Goal: Ask a question

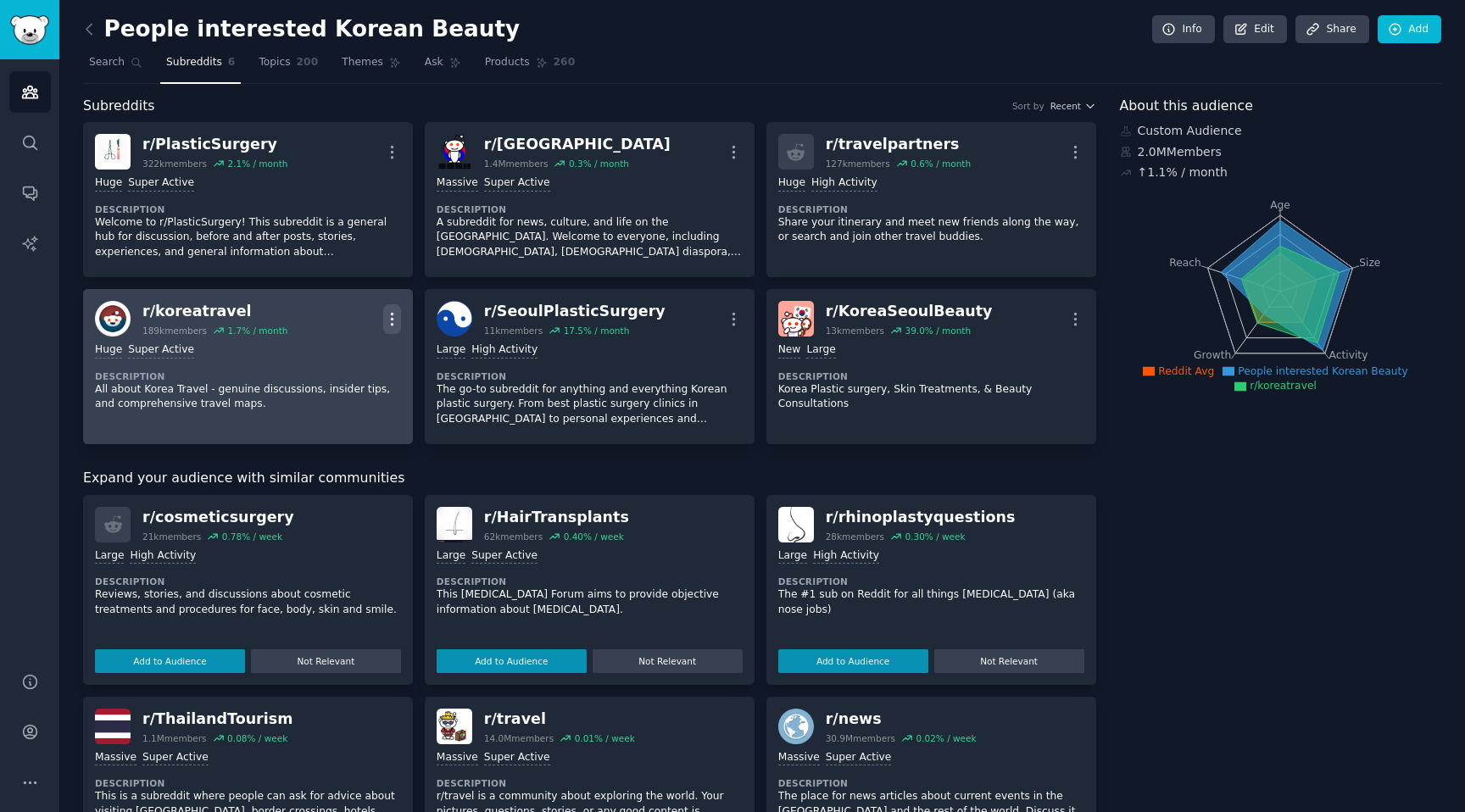
click at [392, 318] on icon "button" at bounding box center [392, 319] width 17 height 17
click at [190, 309] on div "r/ koreatravel" at bounding box center [214, 311] width 145 height 21
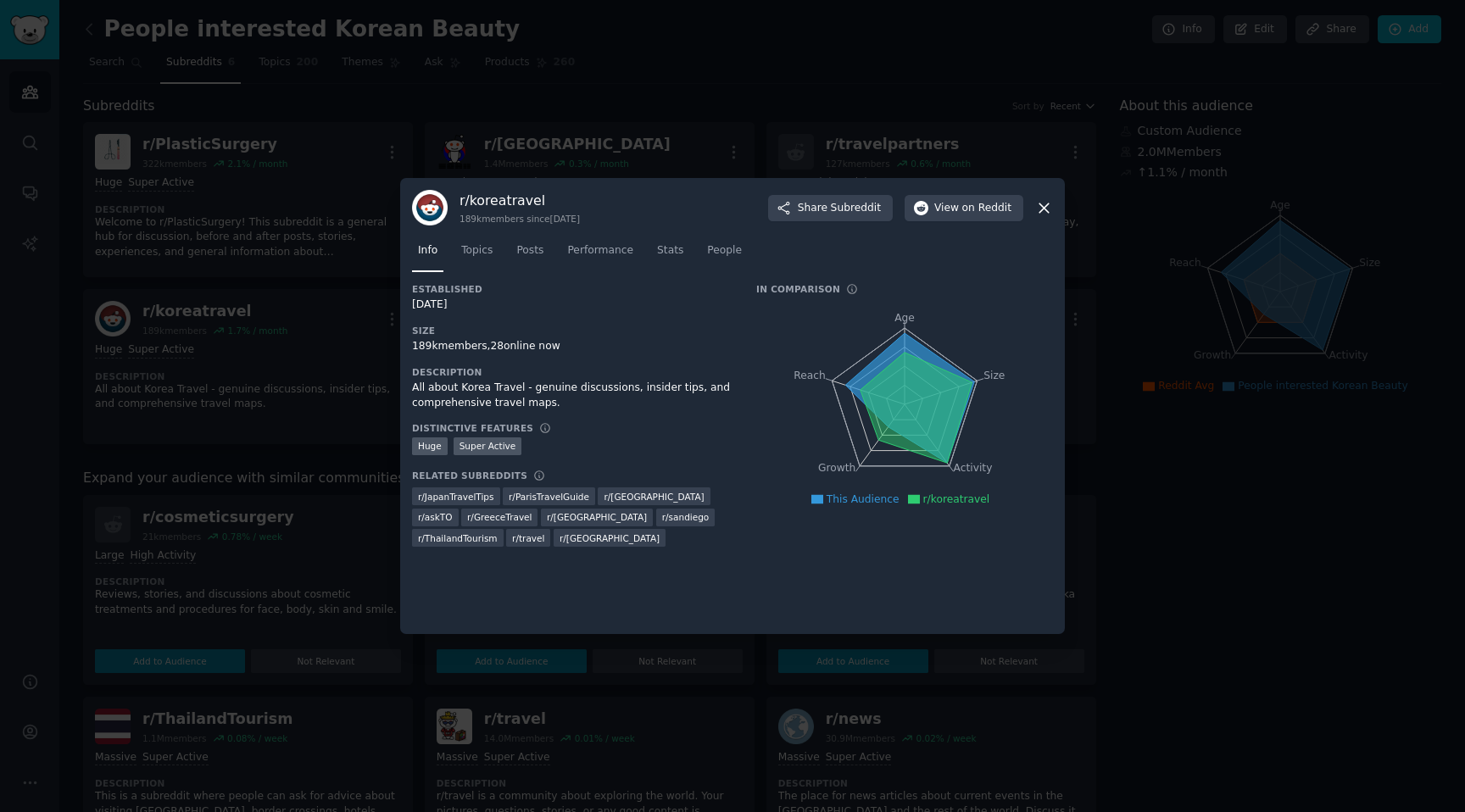
click at [273, 297] on div at bounding box center [732, 406] width 1465 height 812
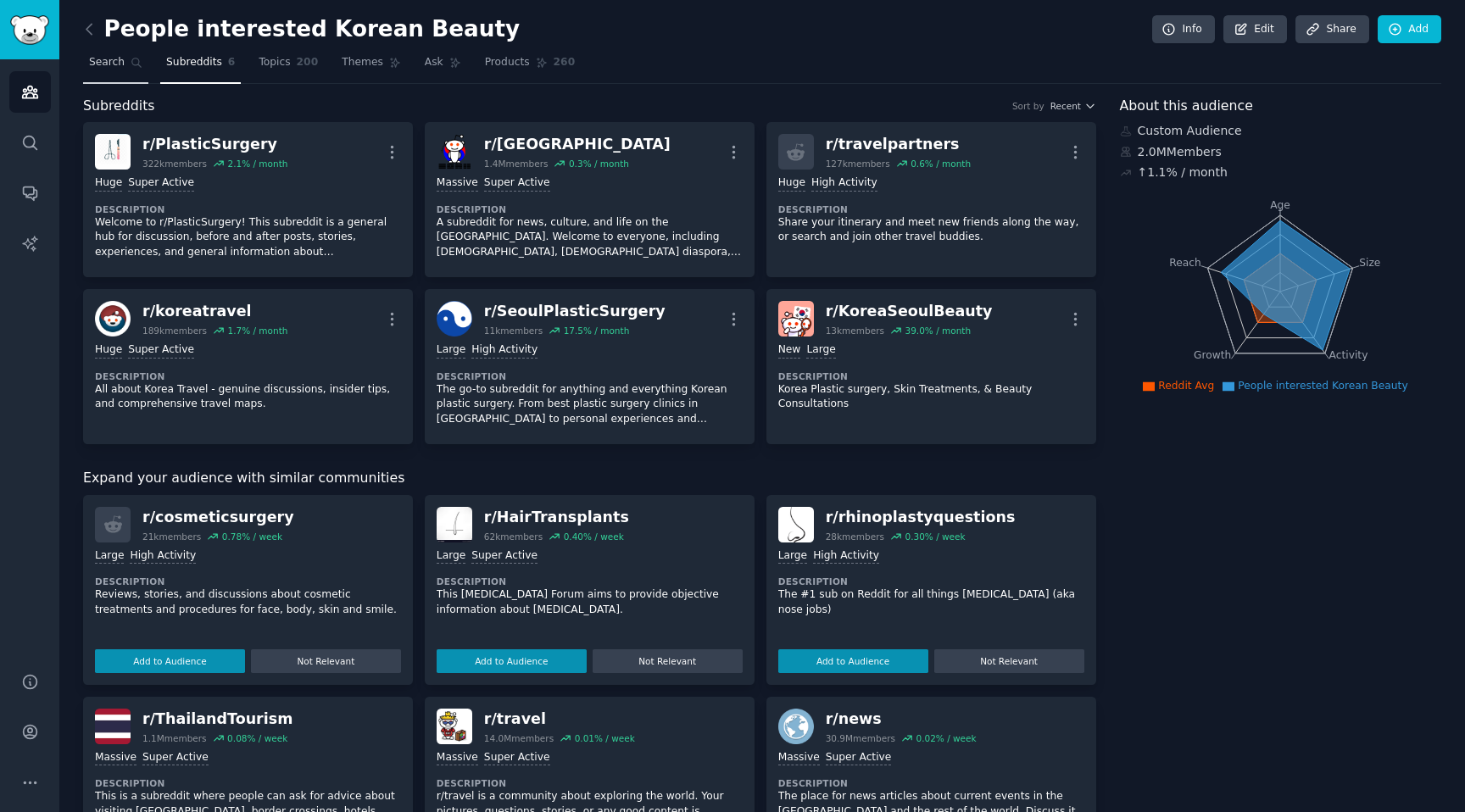
click at [93, 71] on link "Search" at bounding box center [115, 66] width 65 height 35
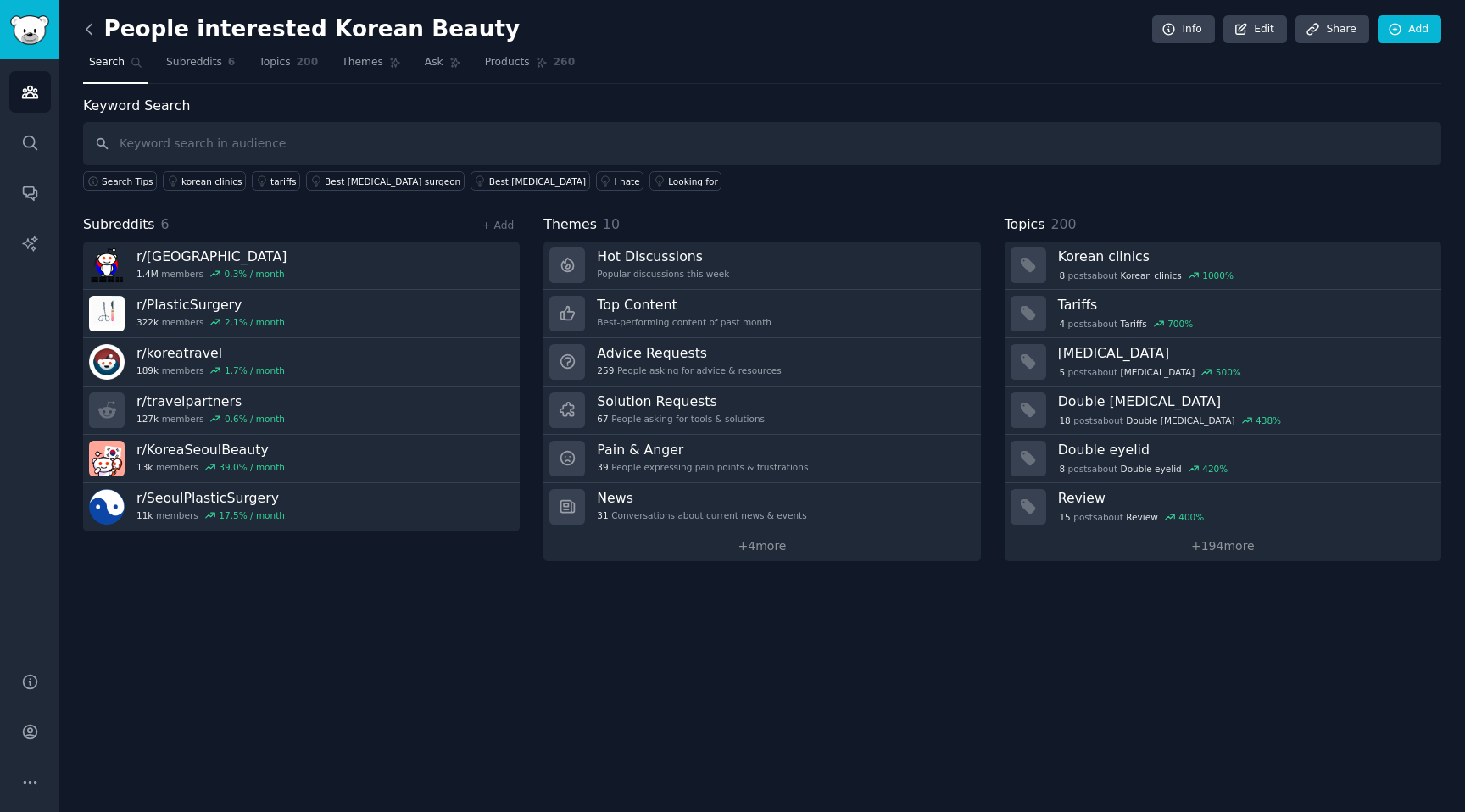
click at [93, 30] on icon at bounding box center [89, 29] width 17 height 17
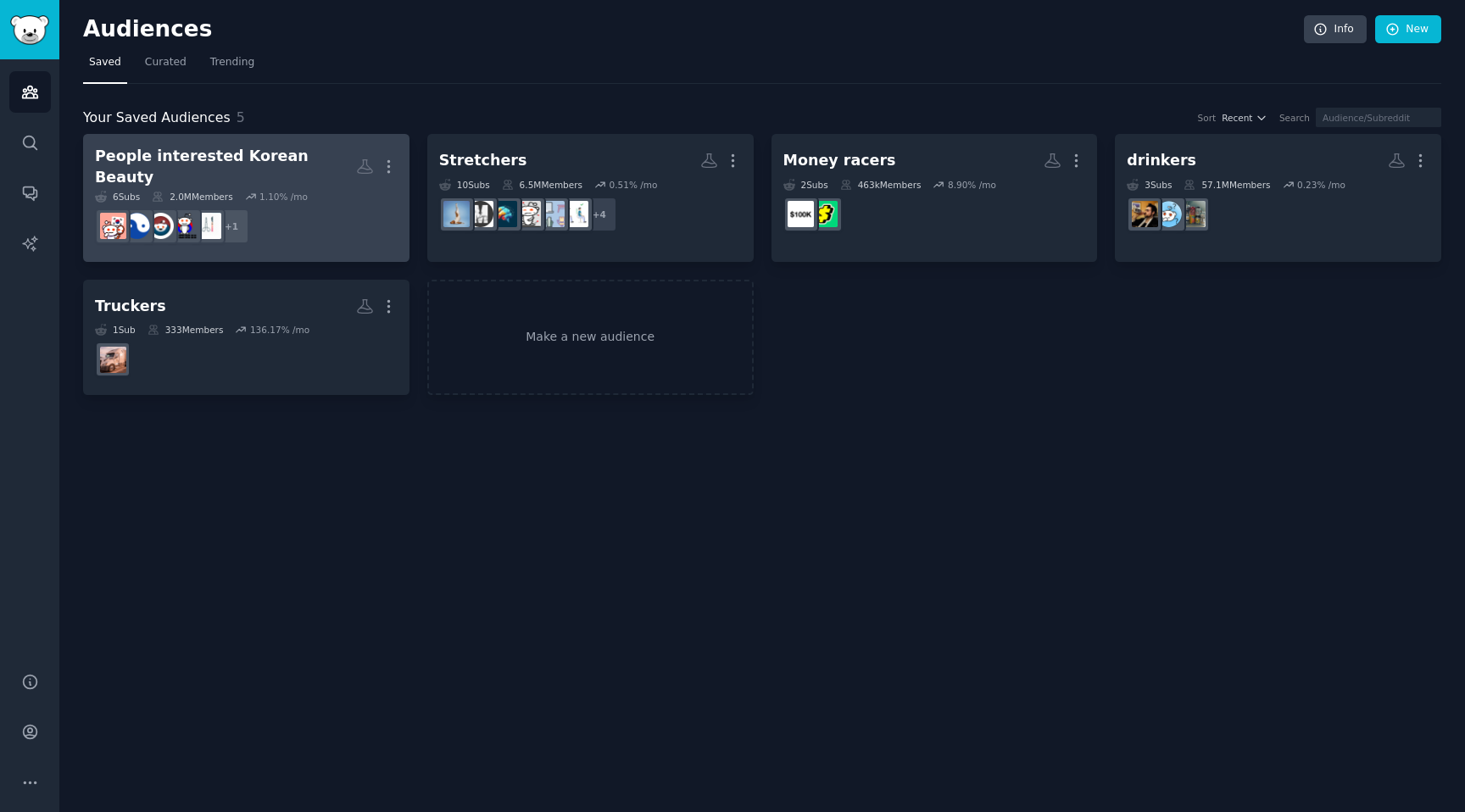
click at [329, 208] on dd "+ 1" at bounding box center [246, 227] width 302 height 47
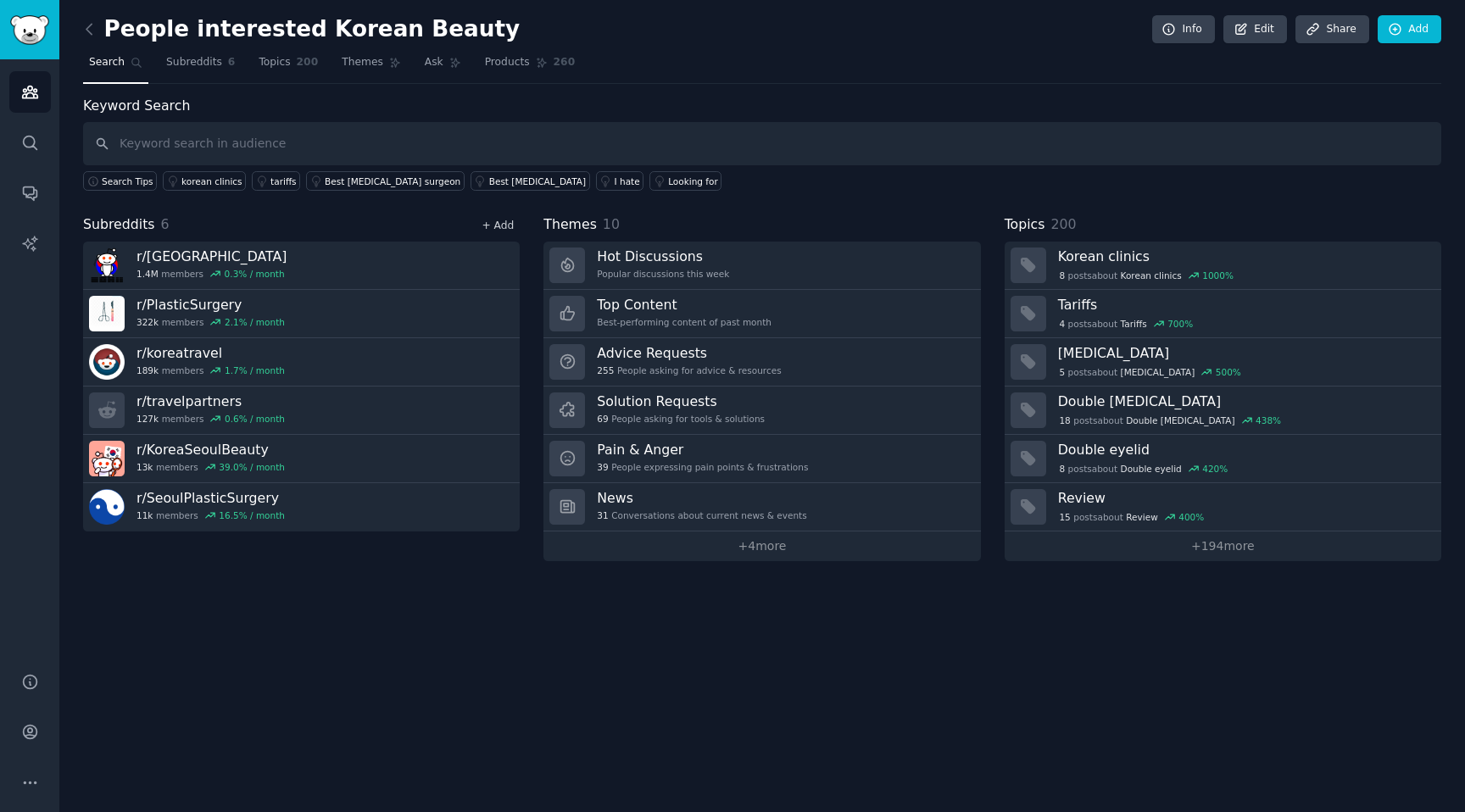
click at [506, 221] on link "+ Add" at bounding box center [498, 226] width 32 height 12
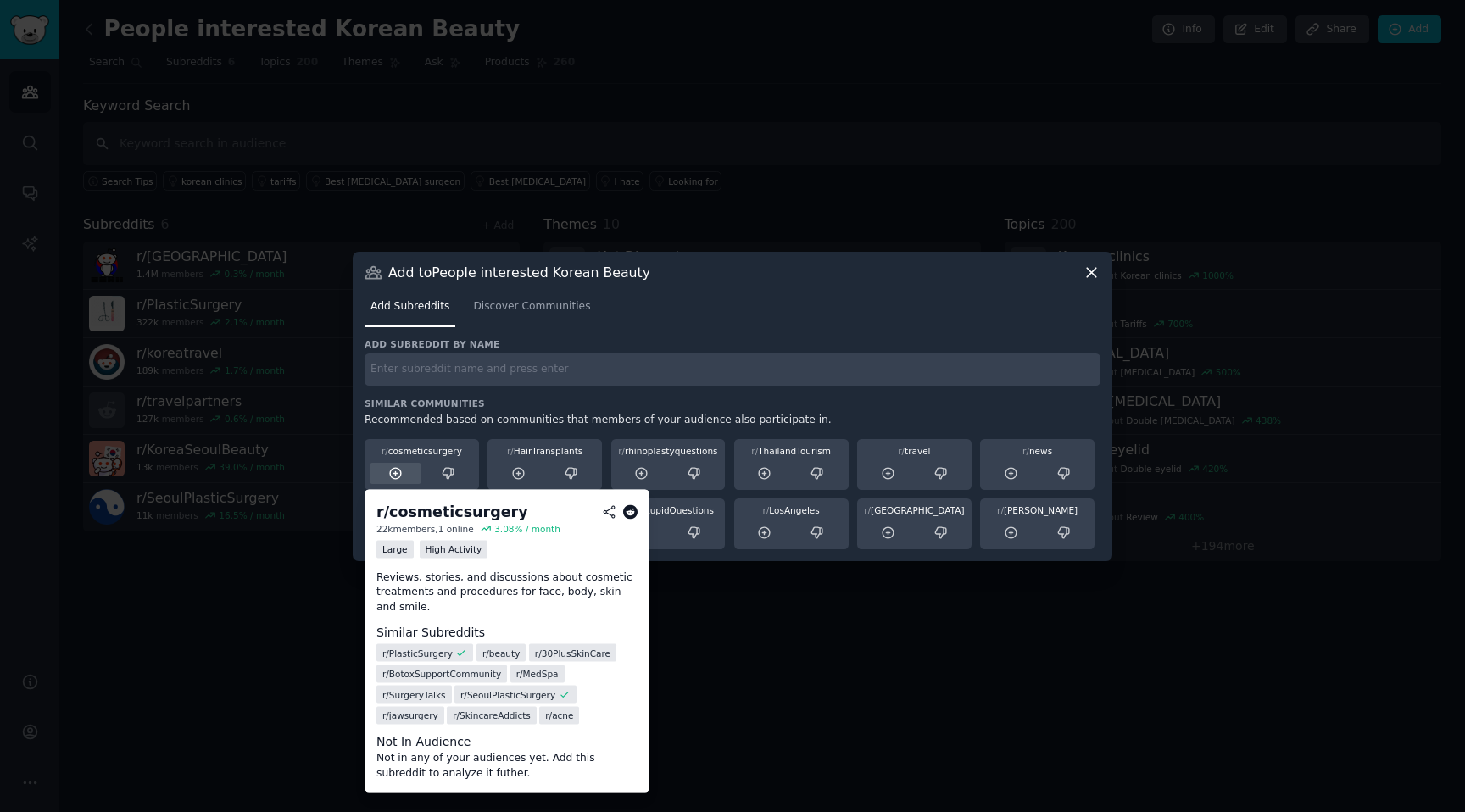
click at [403, 474] on div at bounding box center [395, 473] width 50 height 21
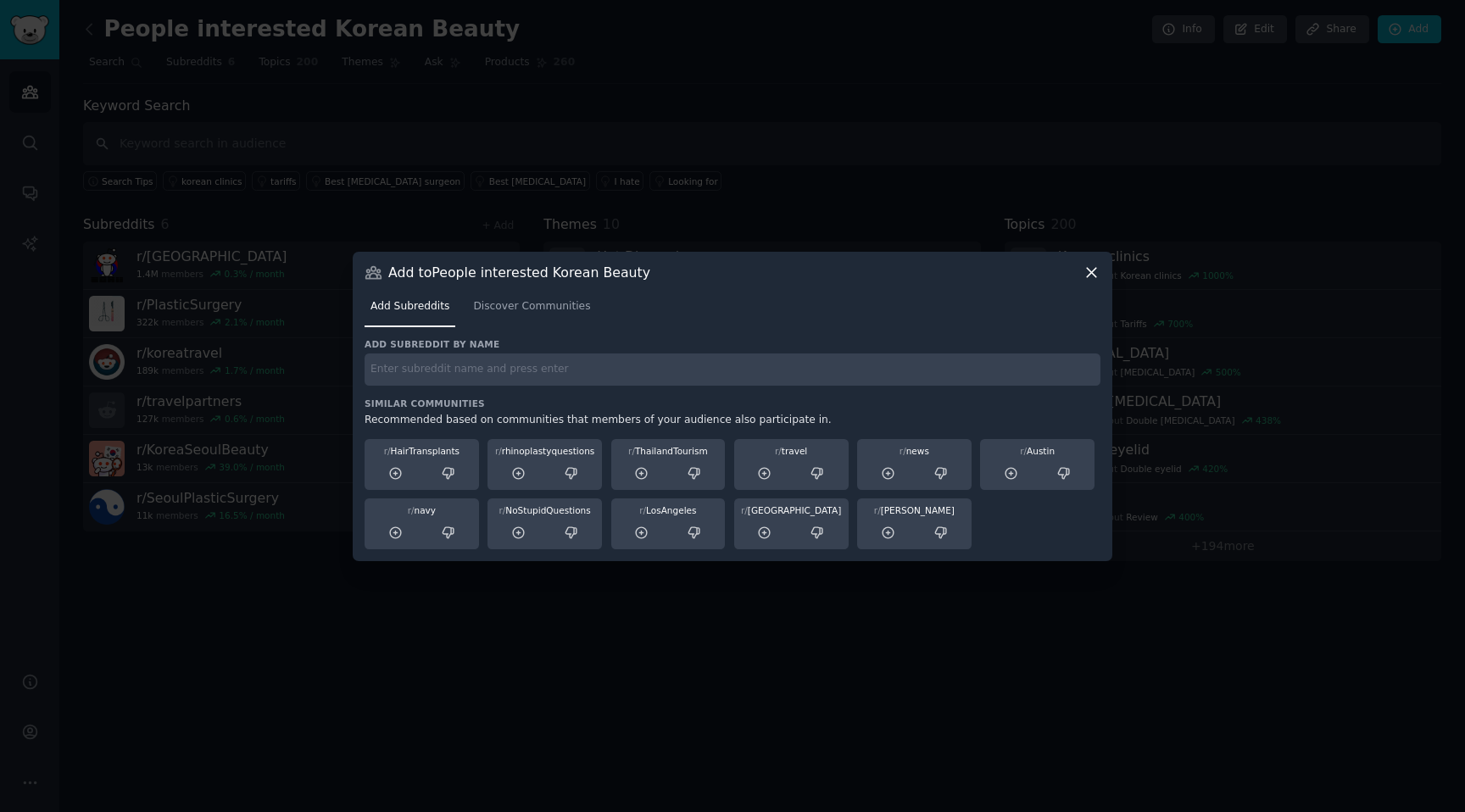
click at [542, 360] on input "text" at bounding box center [732, 370] width 736 height 33
type input "k"
click at [558, 305] on span "Discover Communities" at bounding box center [532, 307] width 117 height 16
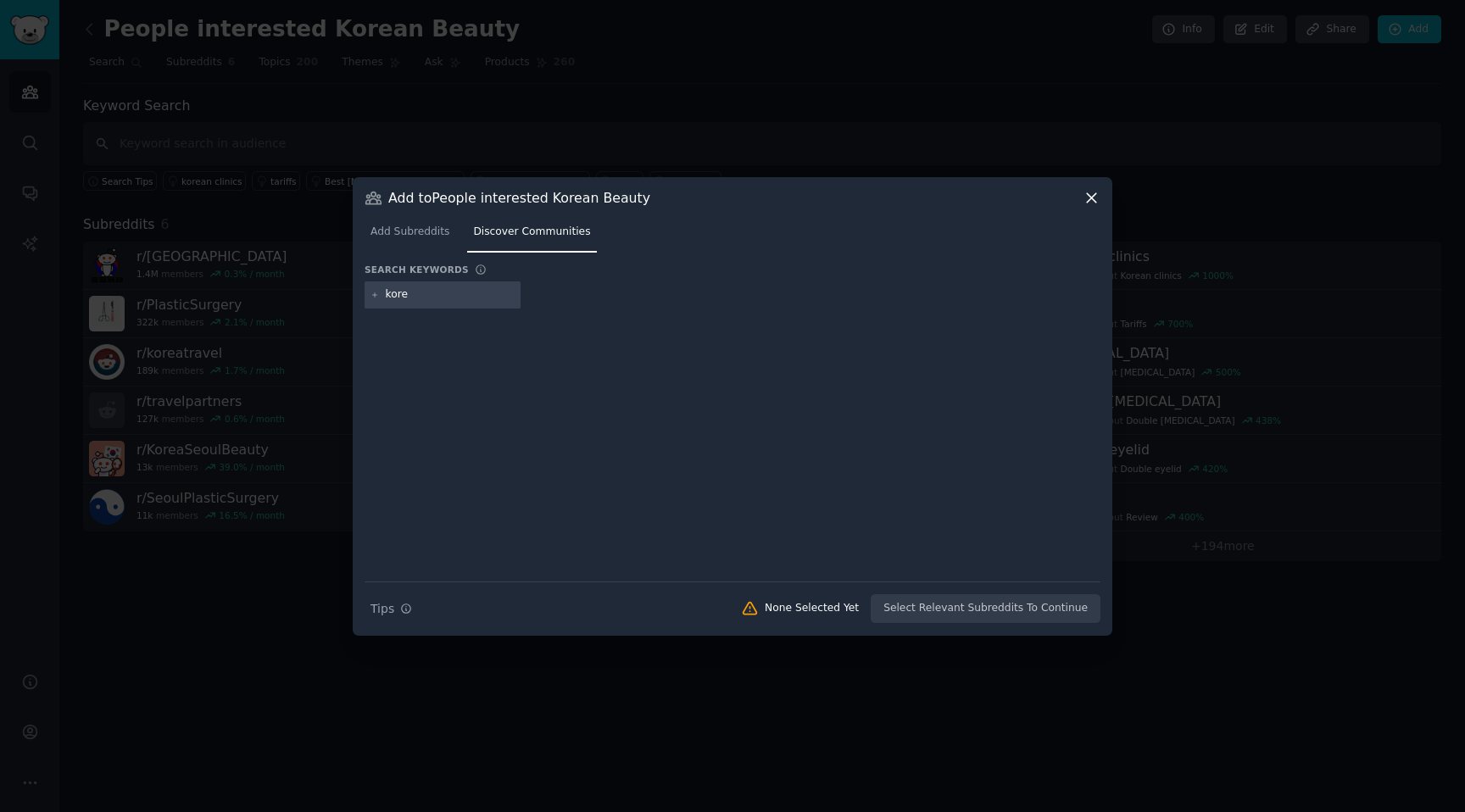
type input "[GEOGRAPHIC_DATA]"
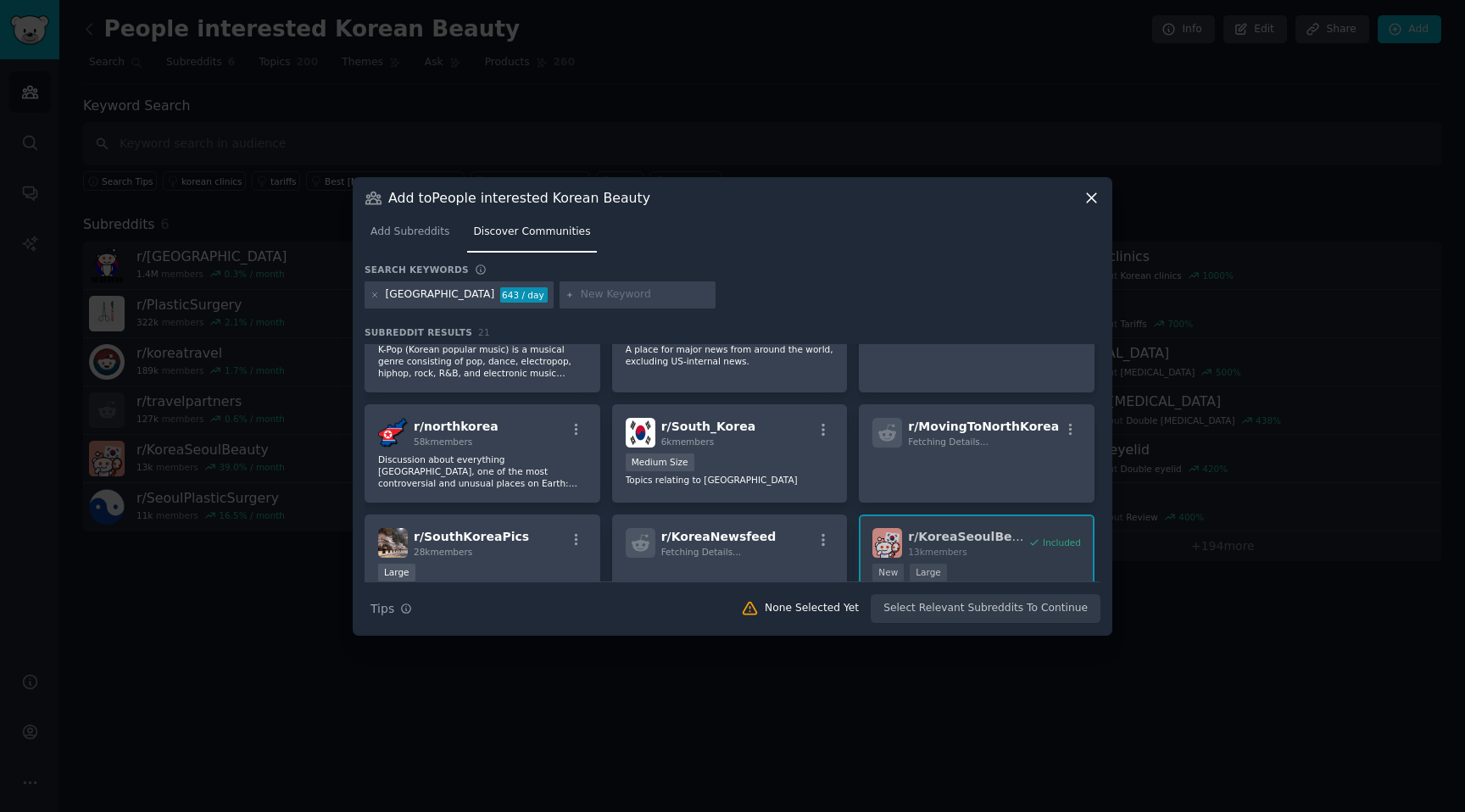
scroll to position [213, 0]
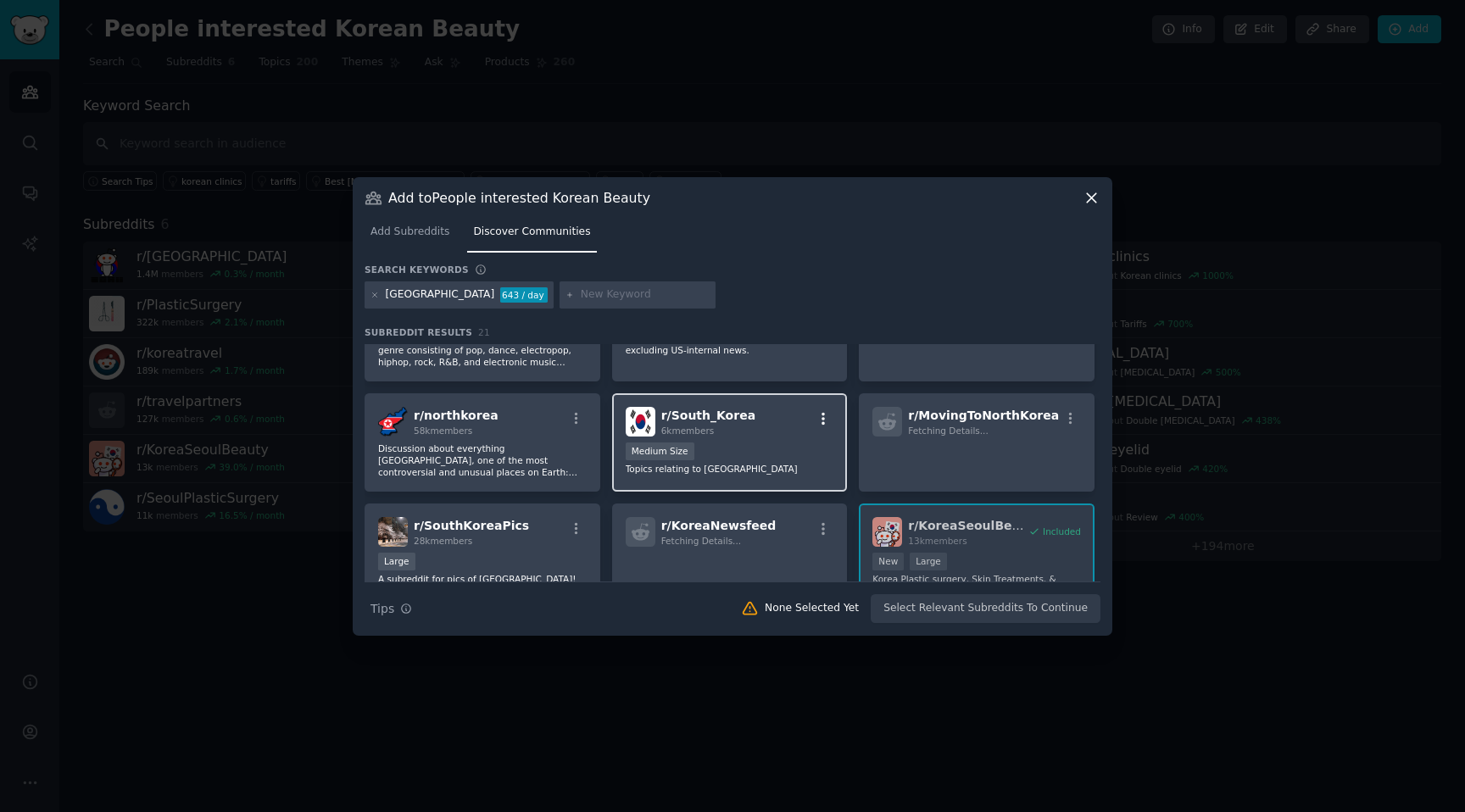
click at [820, 421] on icon "button" at bounding box center [824, 419] width 16 height 16
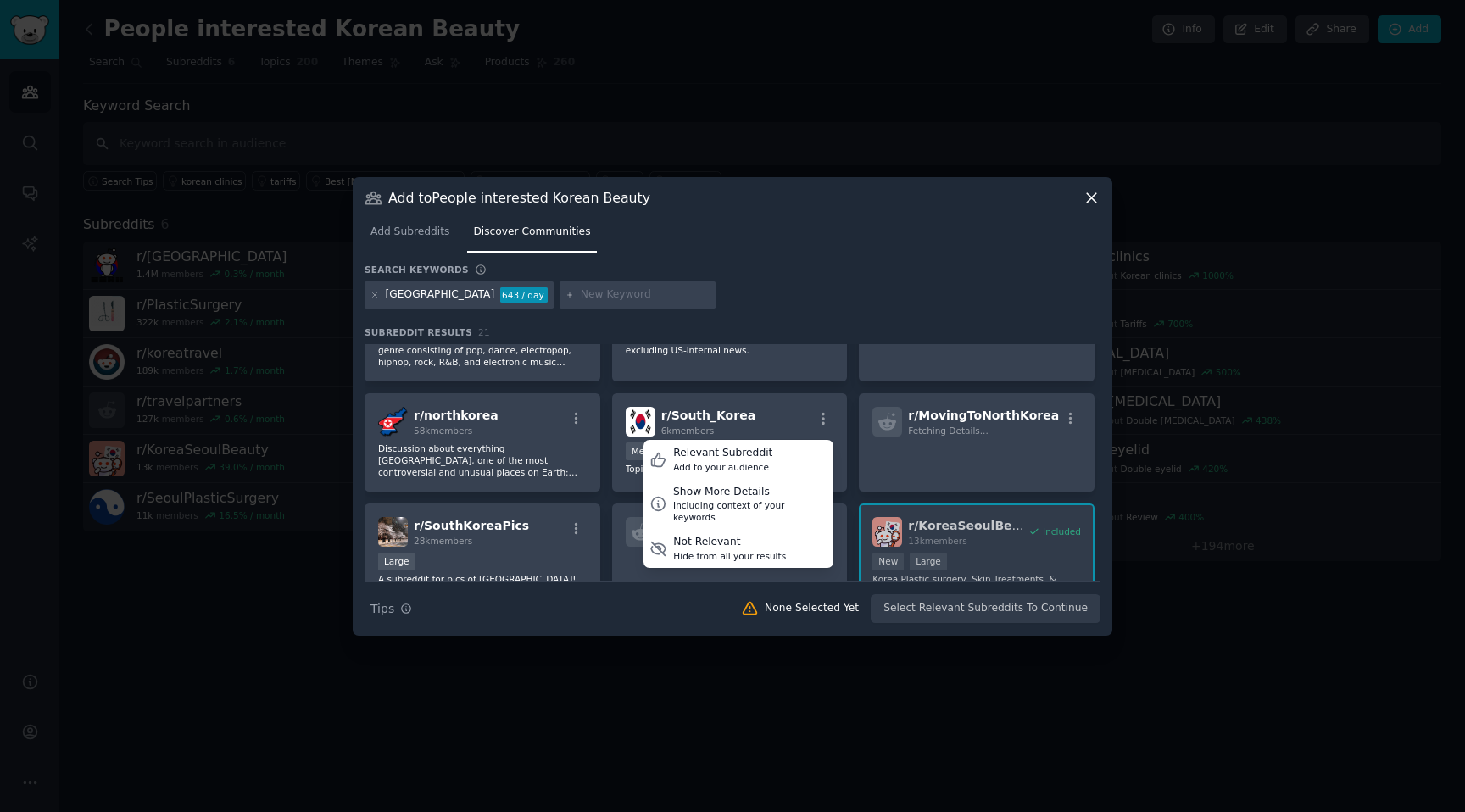
click at [787, 295] on div "[GEOGRAPHIC_DATA] 643 / day" at bounding box center [732, 298] width 736 height 33
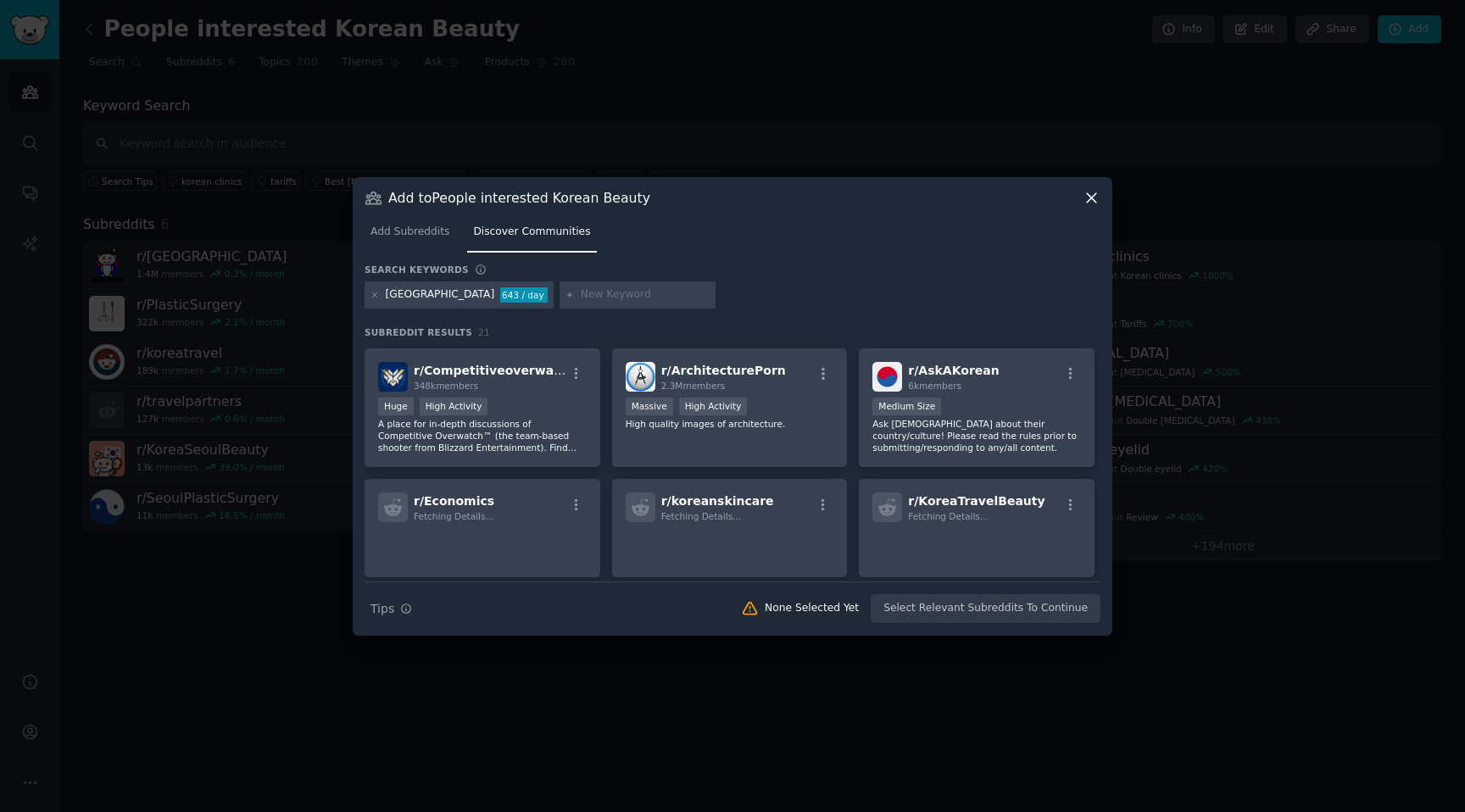
scroll to position [608, 0]
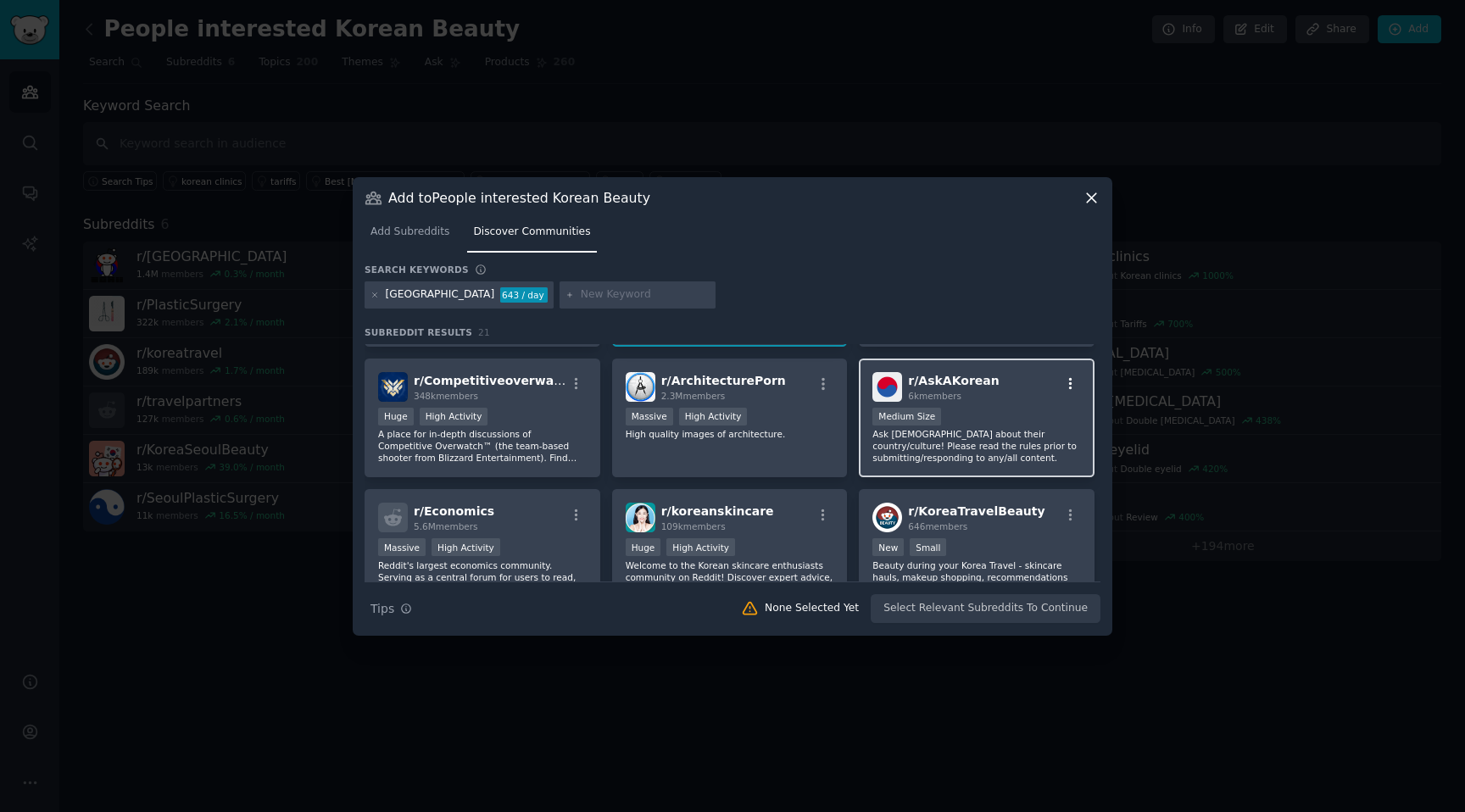
click at [1064, 387] on icon "button" at bounding box center [1071, 384] width 16 height 16
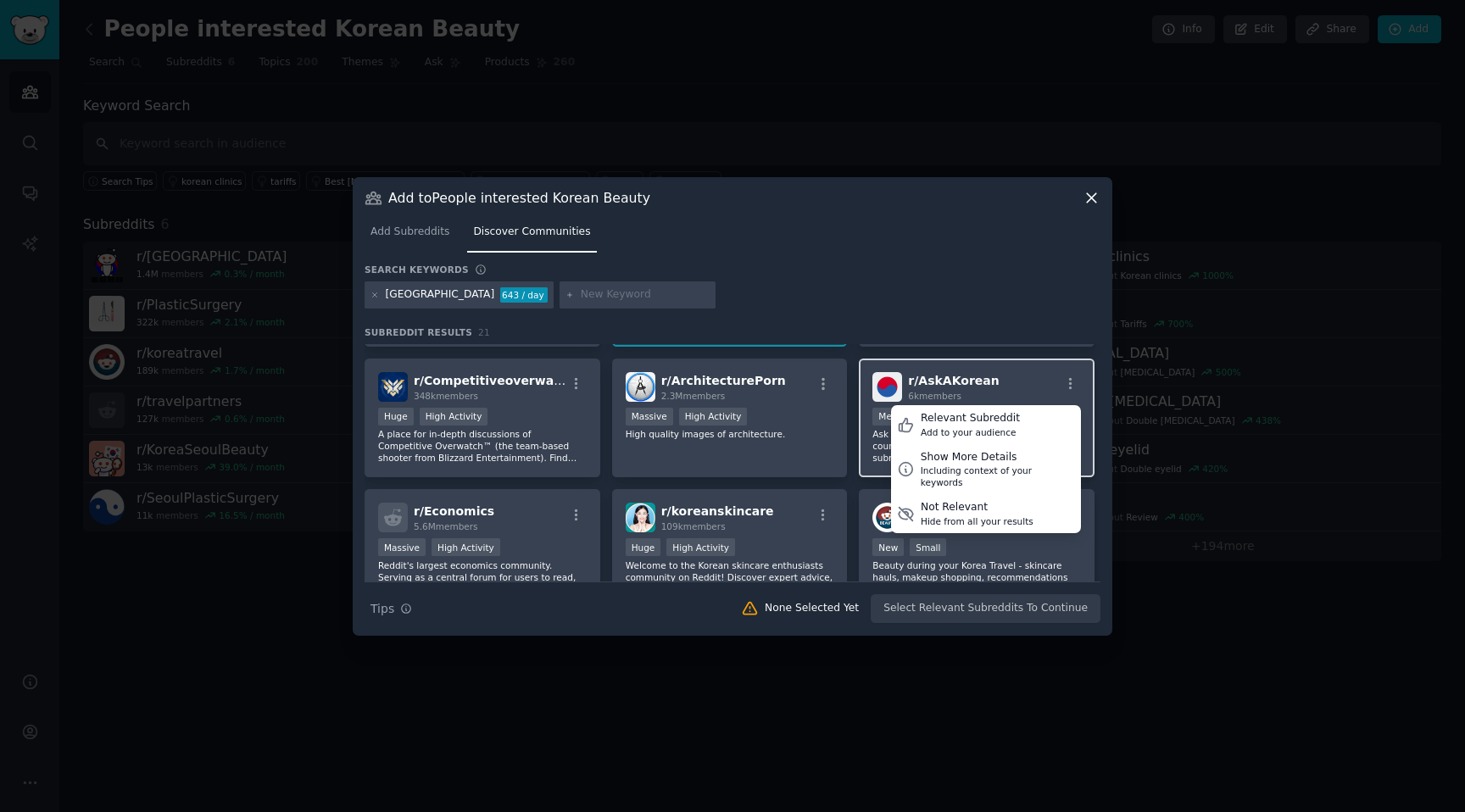
click at [1028, 384] on div "r/ AskAKorean 6k members Relevant Subreddit Add to your audience Show More Deta…" at bounding box center [976, 387] width 208 height 30
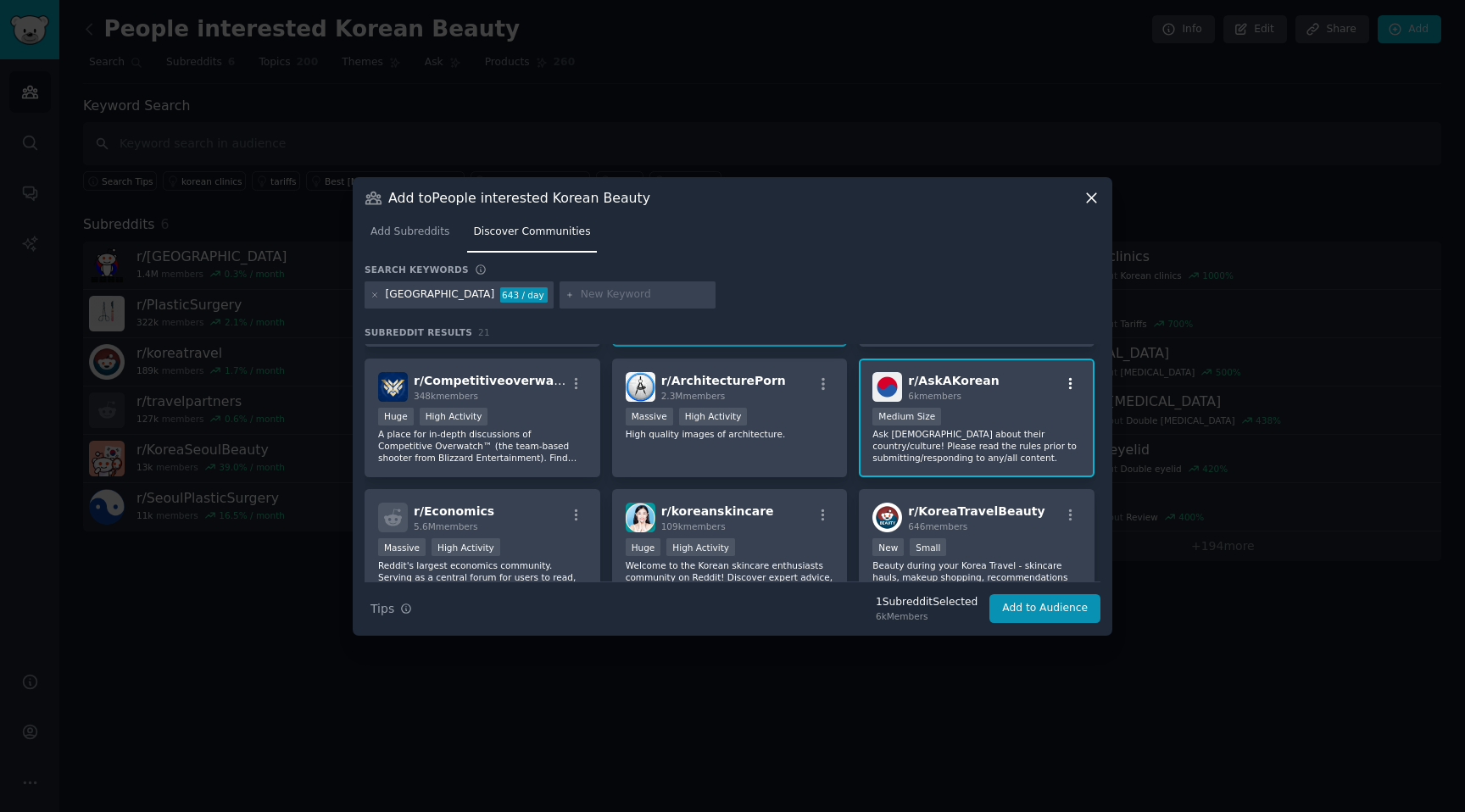
click at [1071, 383] on icon "button" at bounding box center [1071, 384] width 16 height 16
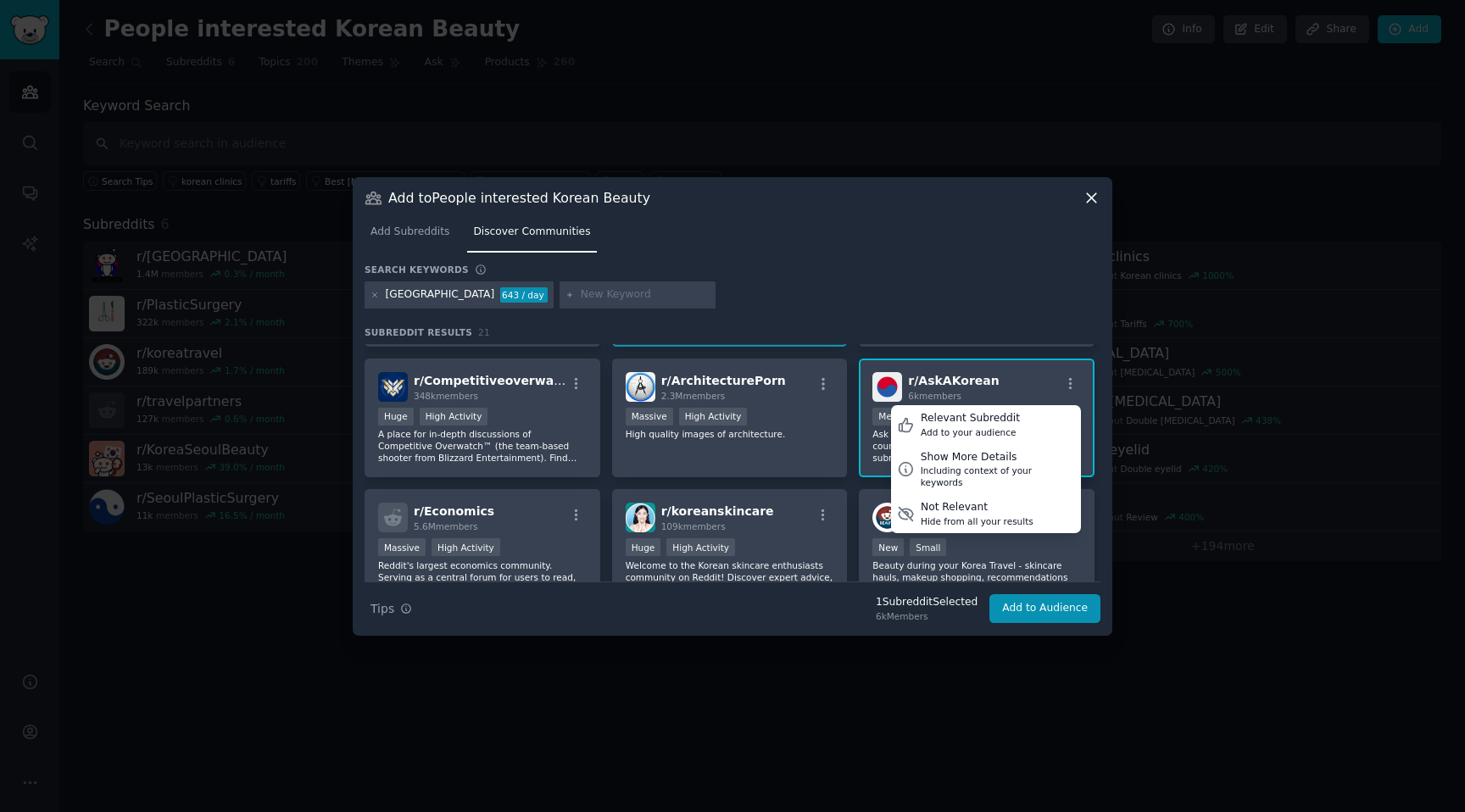
click at [955, 392] on span "6k members" at bounding box center [934, 396] width 53 height 10
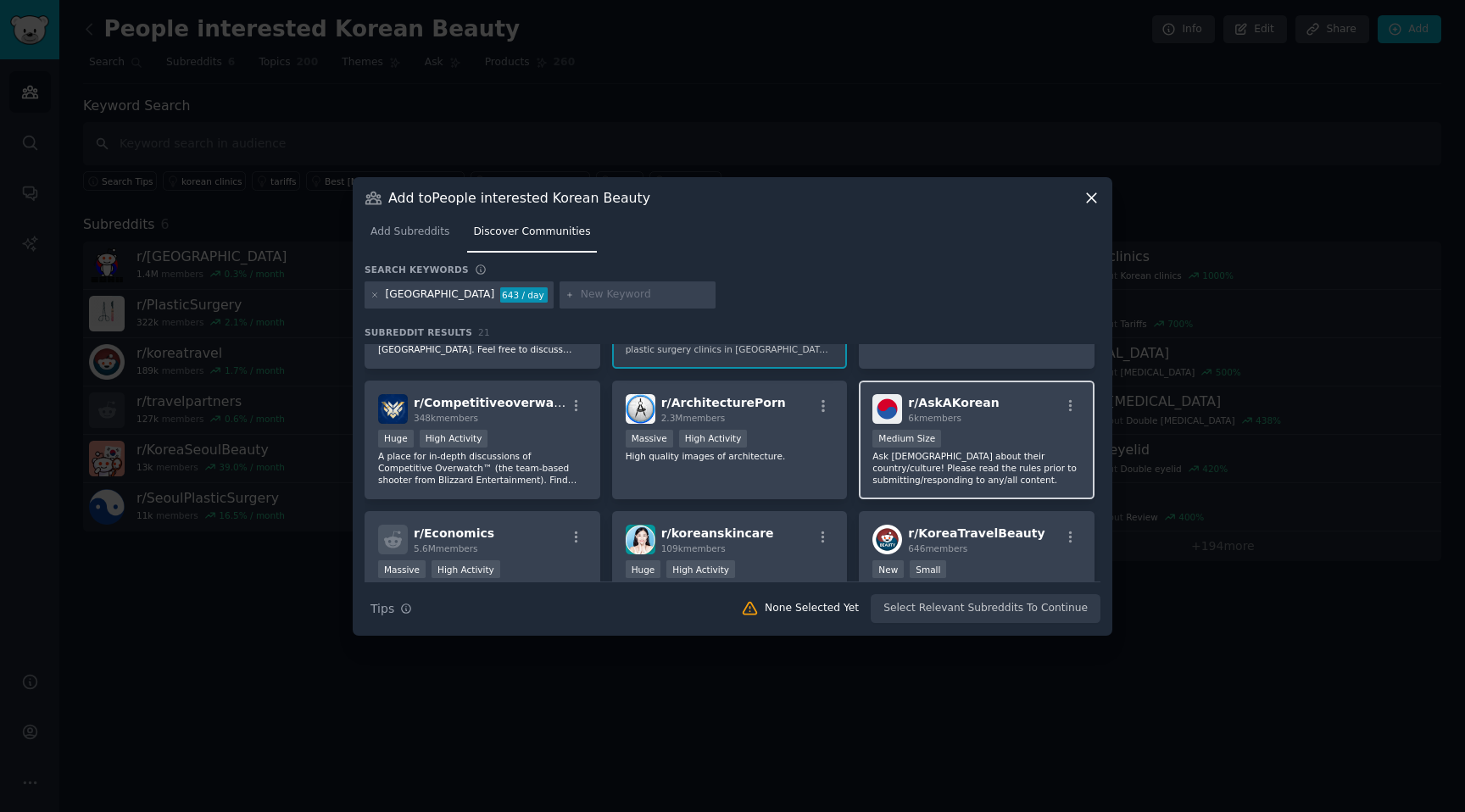
scroll to position [539, 0]
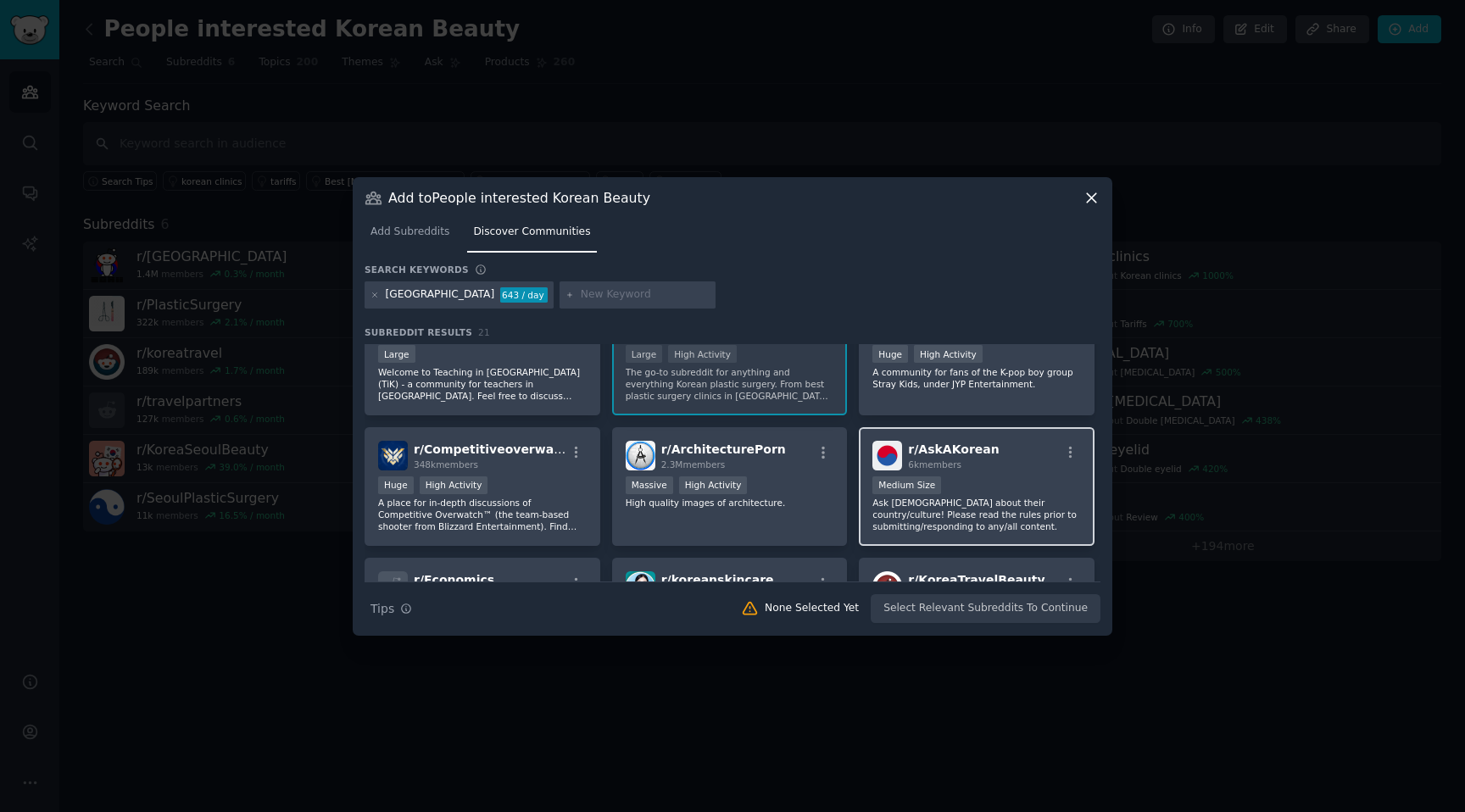
click at [913, 498] on p "Ask [DEMOGRAPHIC_DATA] about their country/culture! Please read the rules prior…" at bounding box center [976, 514] width 208 height 36
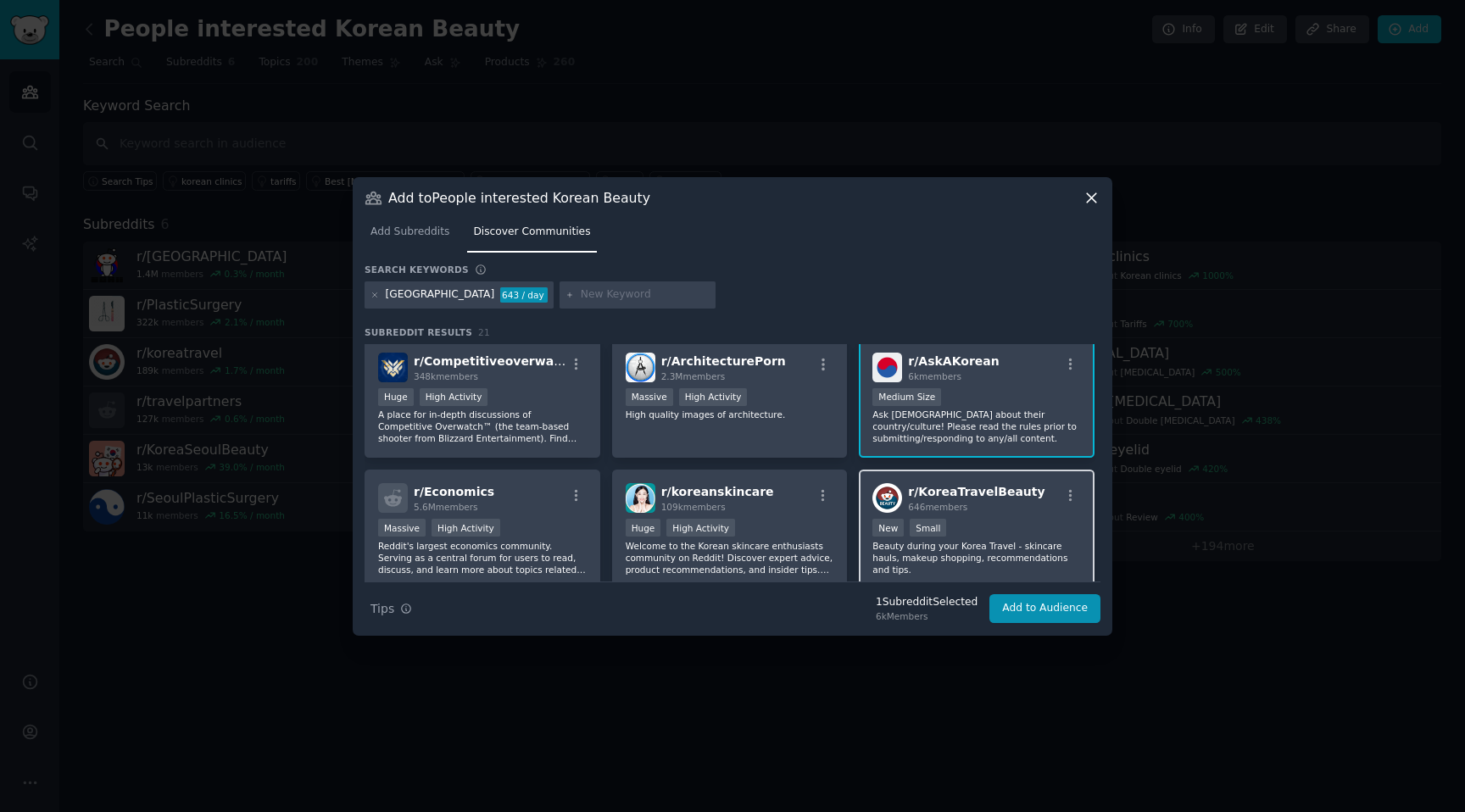
scroll to position [694, 0]
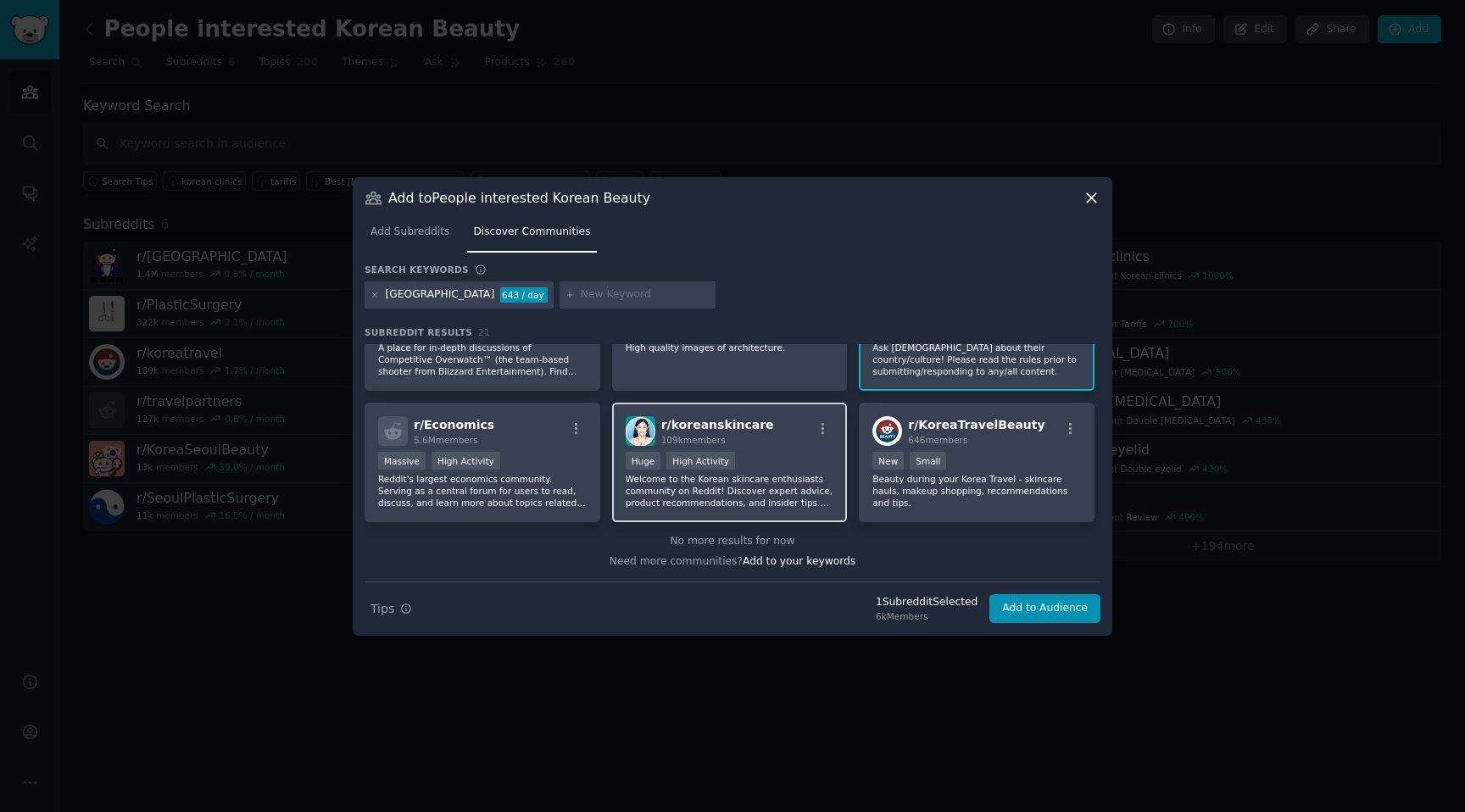
click at [801, 443] on div "r/ koreanskincare 109k members" at bounding box center [729, 431] width 208 height 30
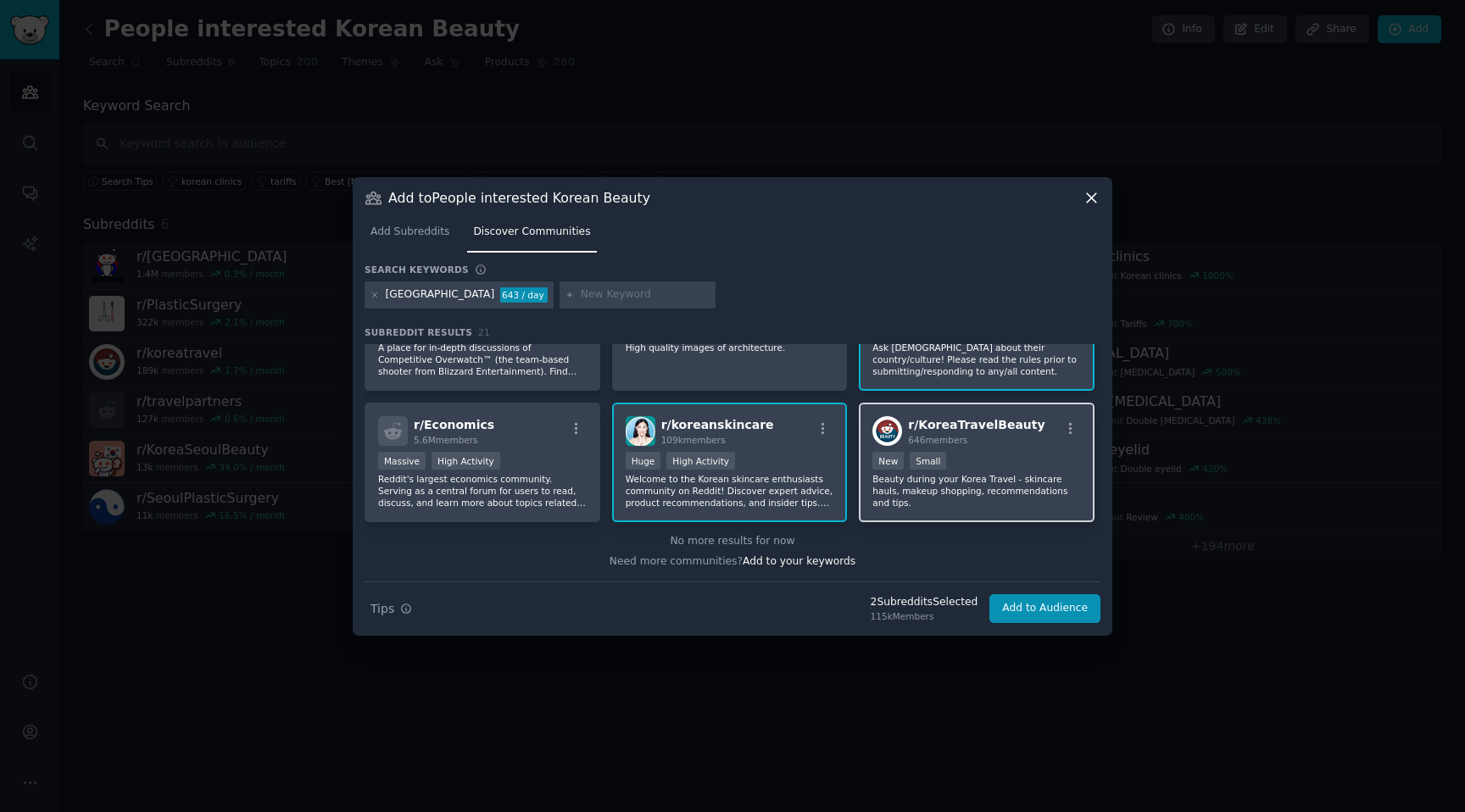
click at [985, 457] on div "New Small" at bounding box center [976, 463] width 208 height 21
click at [779, 447] on div "r/ koreanskincare 109k members Huge High Activity Welcome to the Korean skincar…" at bounding box center [729, 462] width 235 height 119
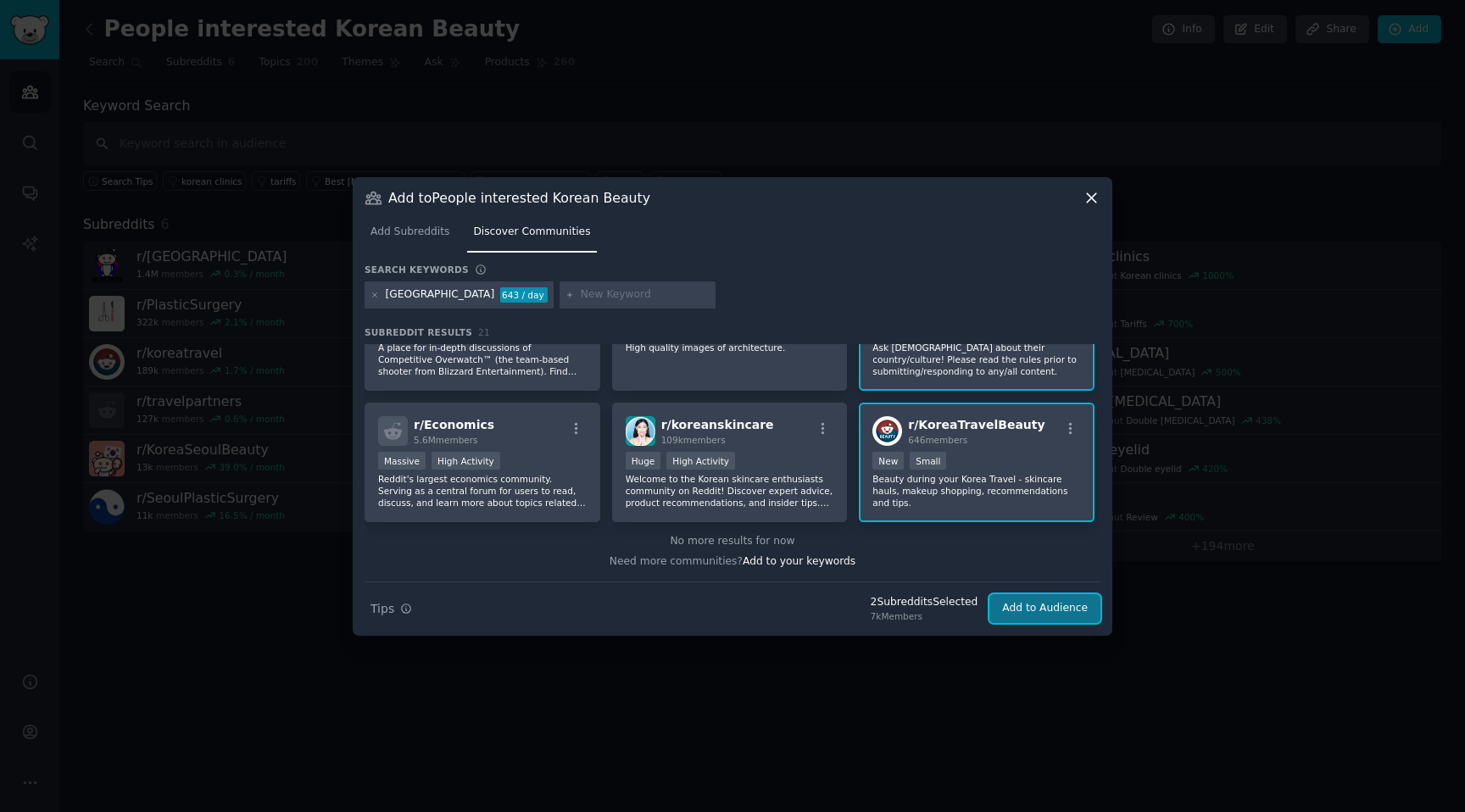
click at [1029, 612] on button "Add to Audience" at bounding box center [1044, 608] width 111 height 29
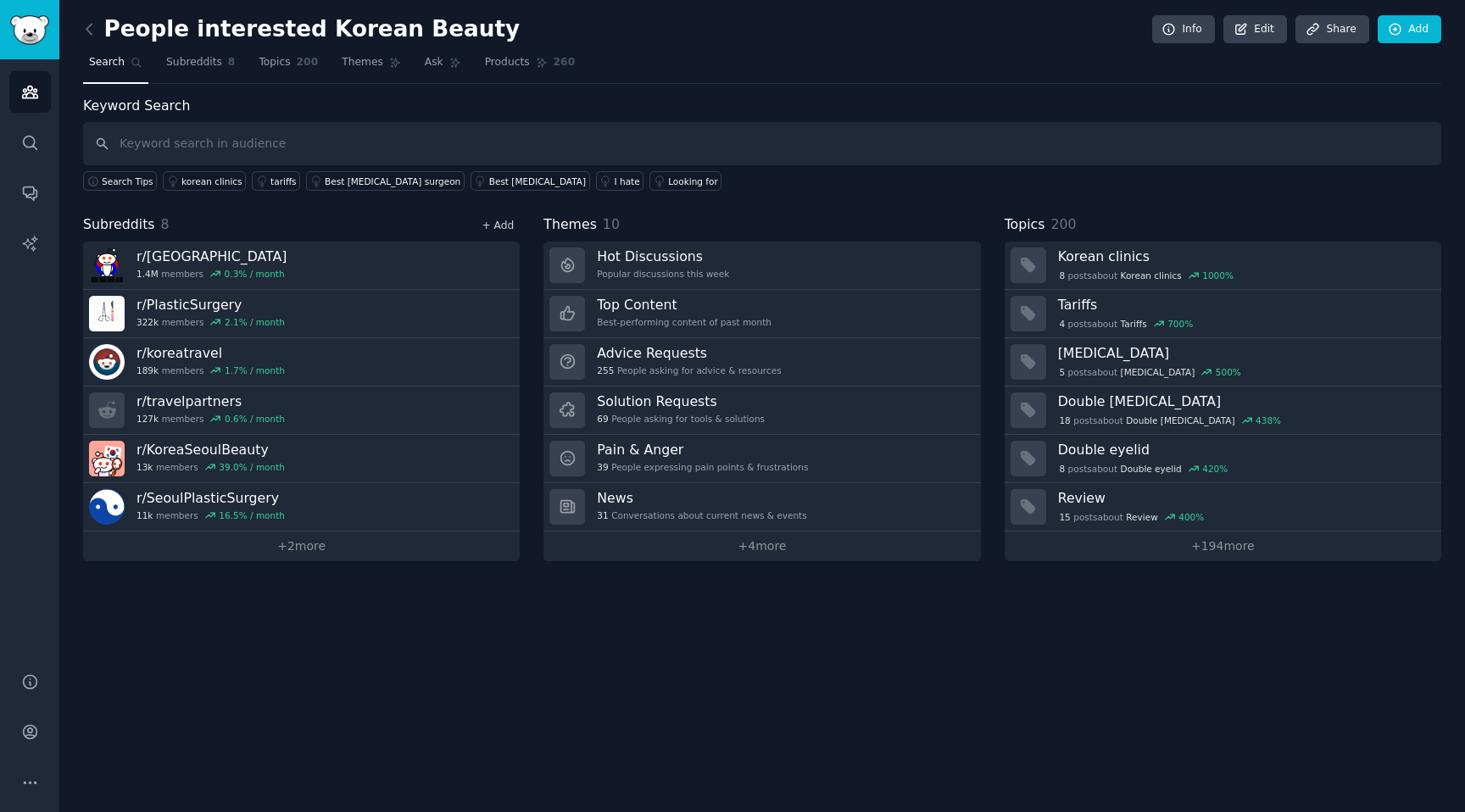
click at [499, 231] on link "+ Add" at bounding box center [498, 226] width 32 height 12
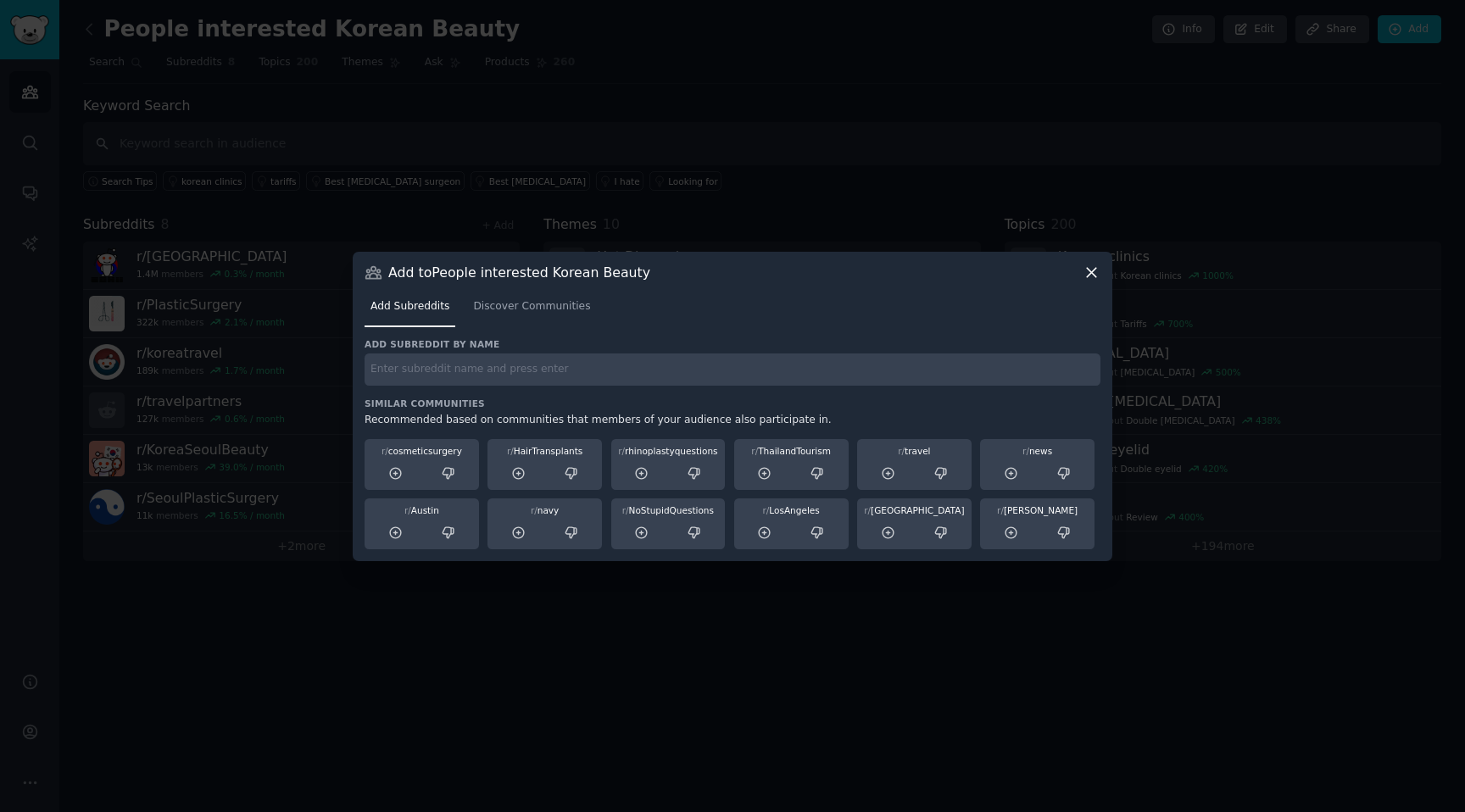
click at [524, 331] on div "Add Subreddits Discover Communities" at bounding box center [732, 310] width 736 height 58
click at [521, 311] on span "Discover Communities" at bounding box center [532, 307] width 117 height 16
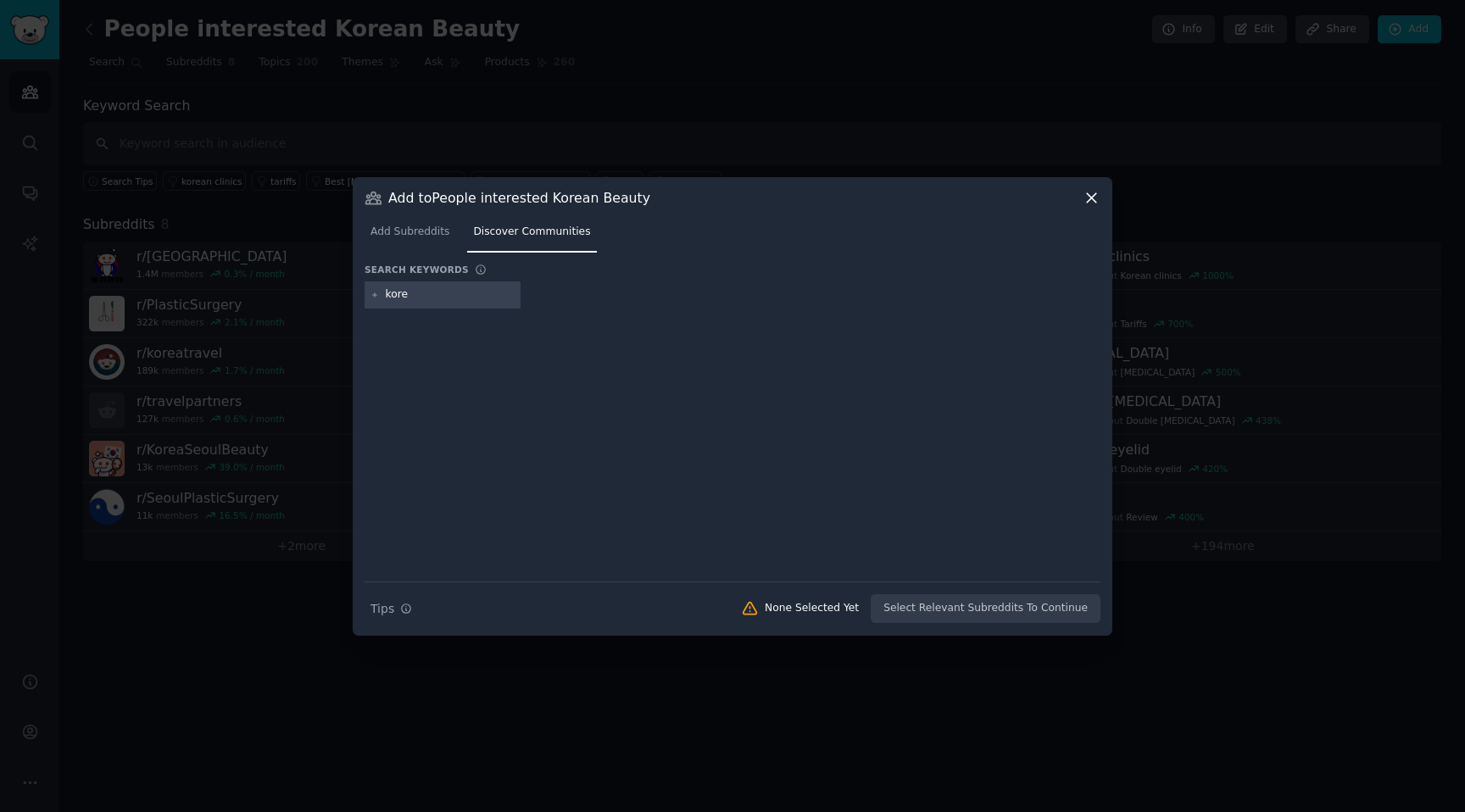
type input "[GEOGRAPHIC_DATA]"
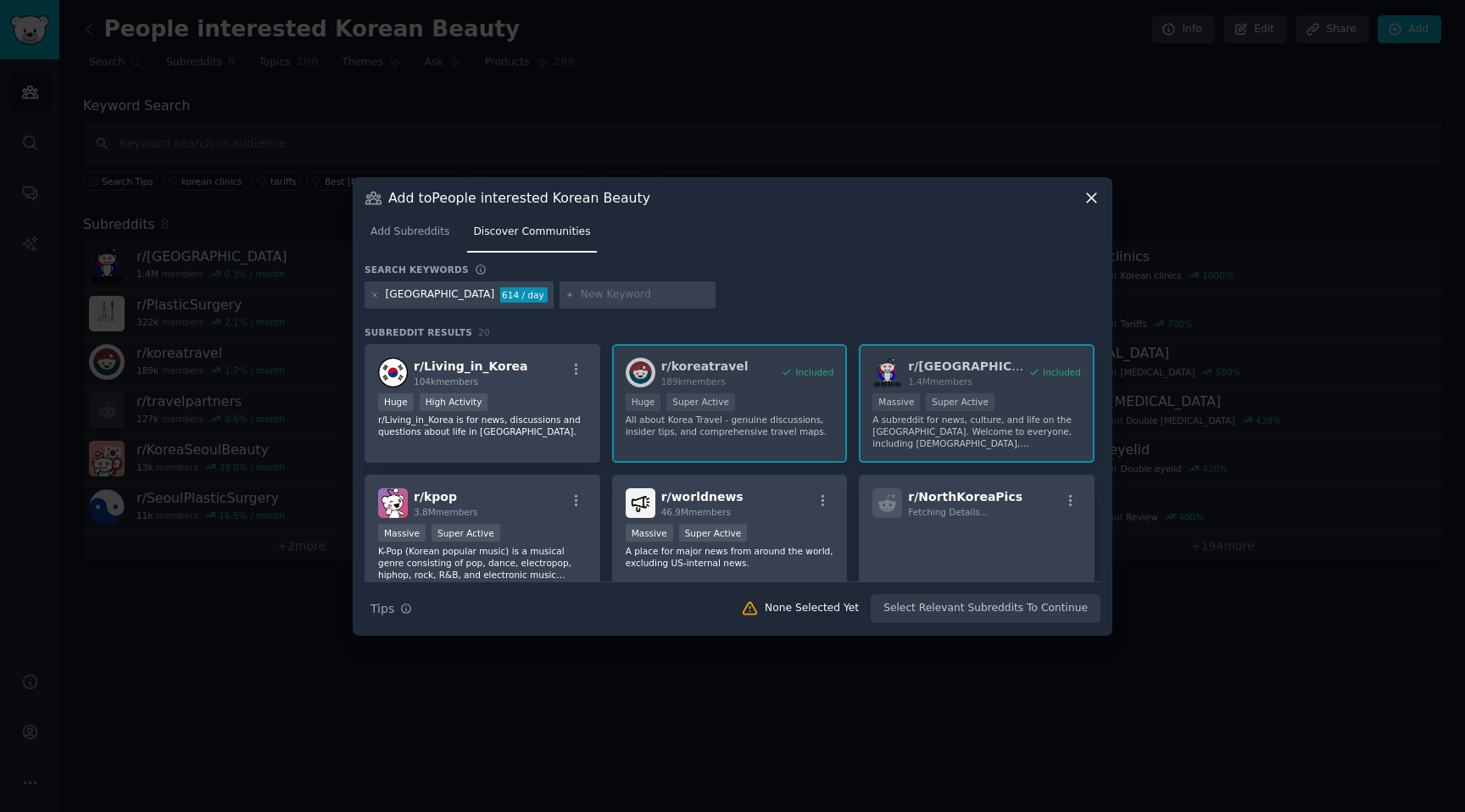
scroll to position [10, 0]
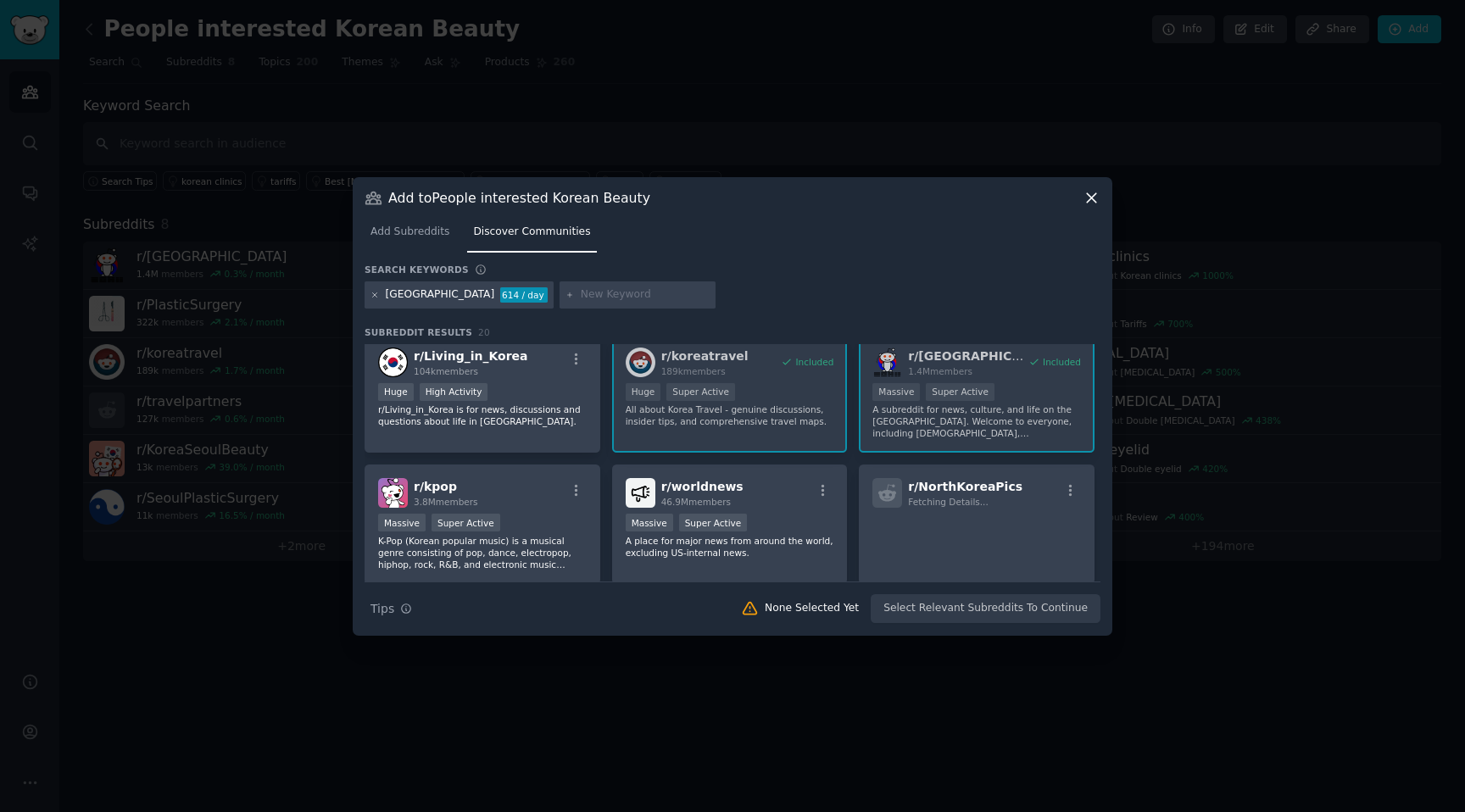
click at [375, 296] on icon at bounding box center [375, 295] width 10 height 10
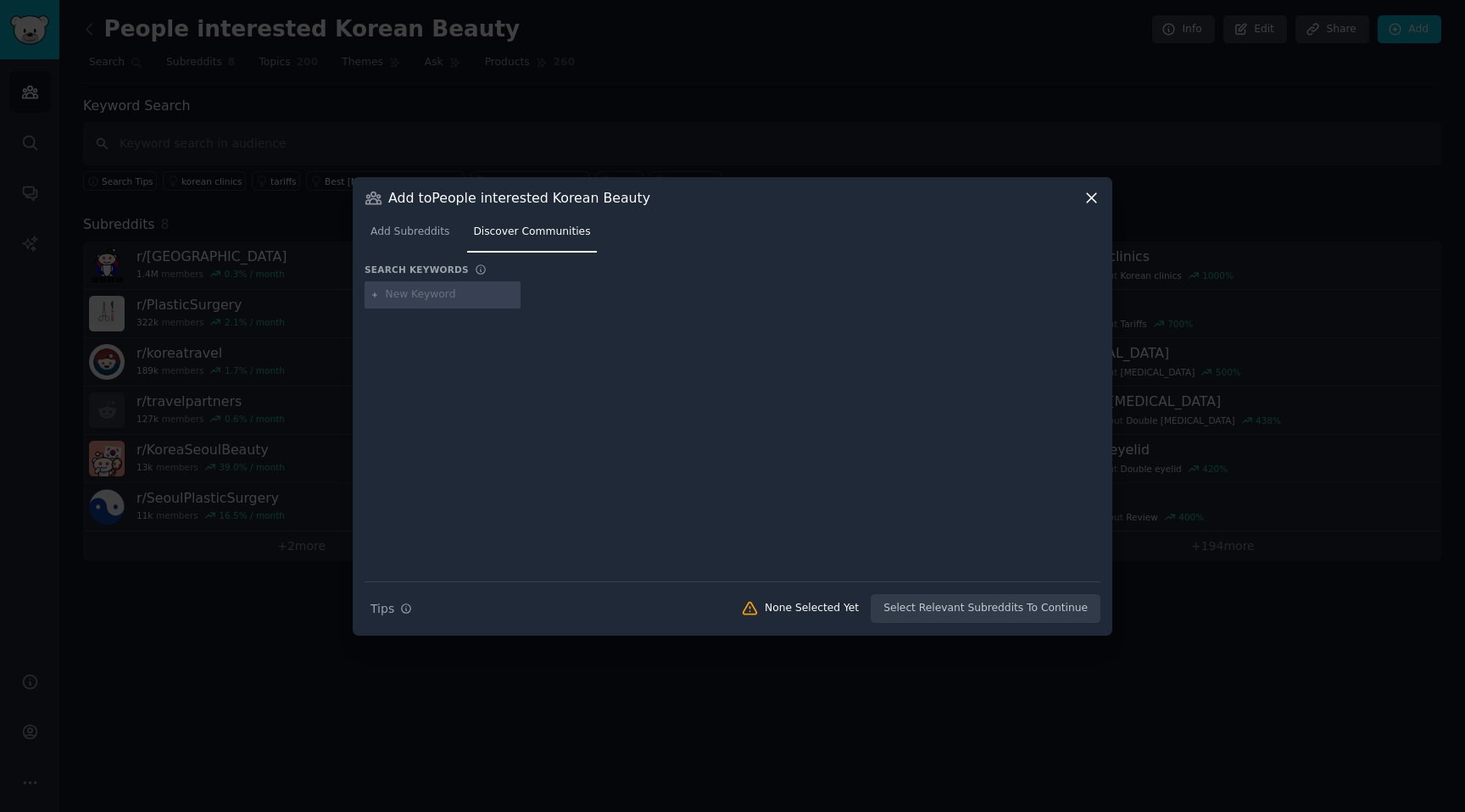
click at [420, 299] on input "text" at bounding box center [451, 295] width 129 height 16
type input "[GEOGRAPHIC_DATA]"
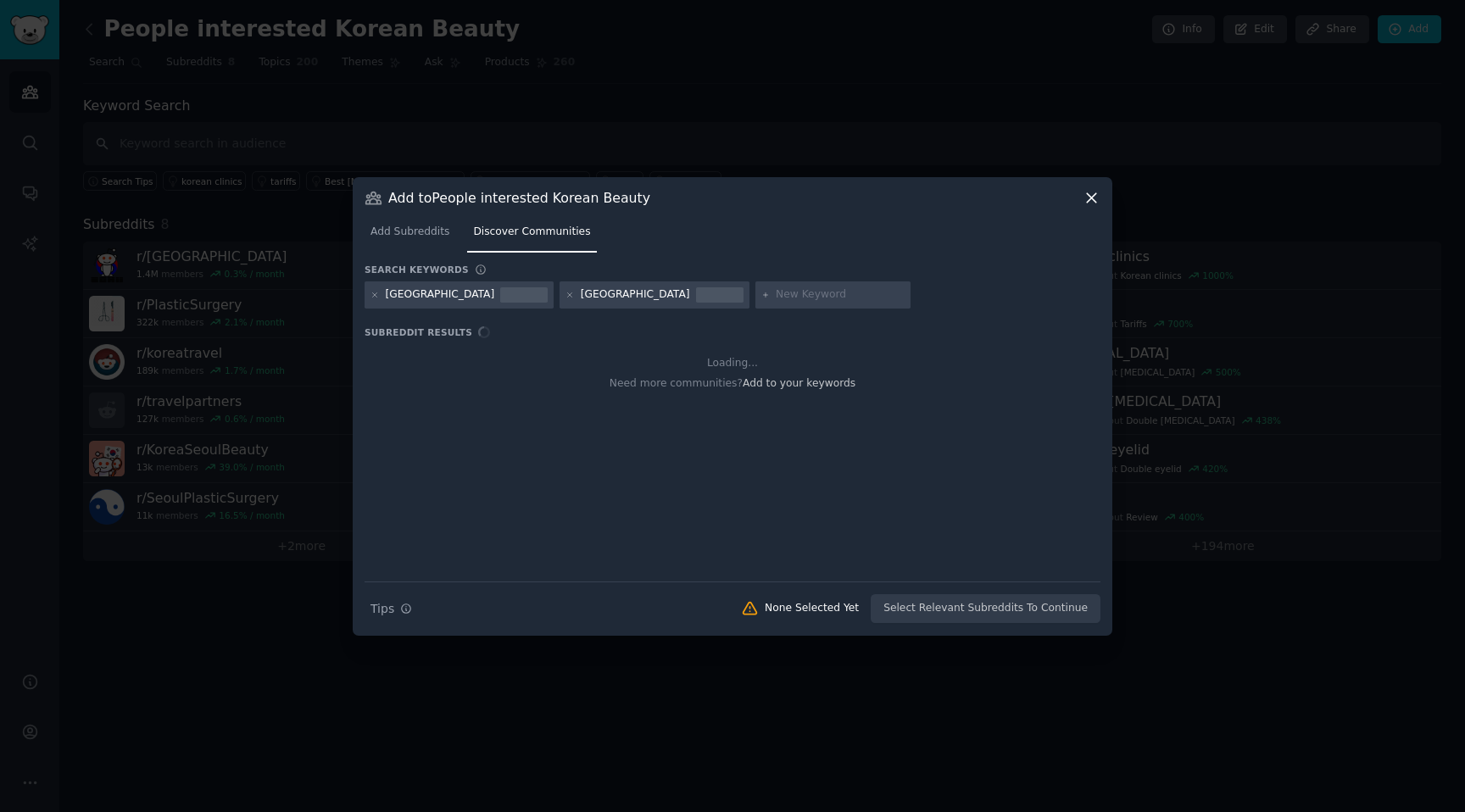
click at [797, 205] on div "Add to People interested Korean Beauty" at bounding box center [732, 198] width 736 height 17
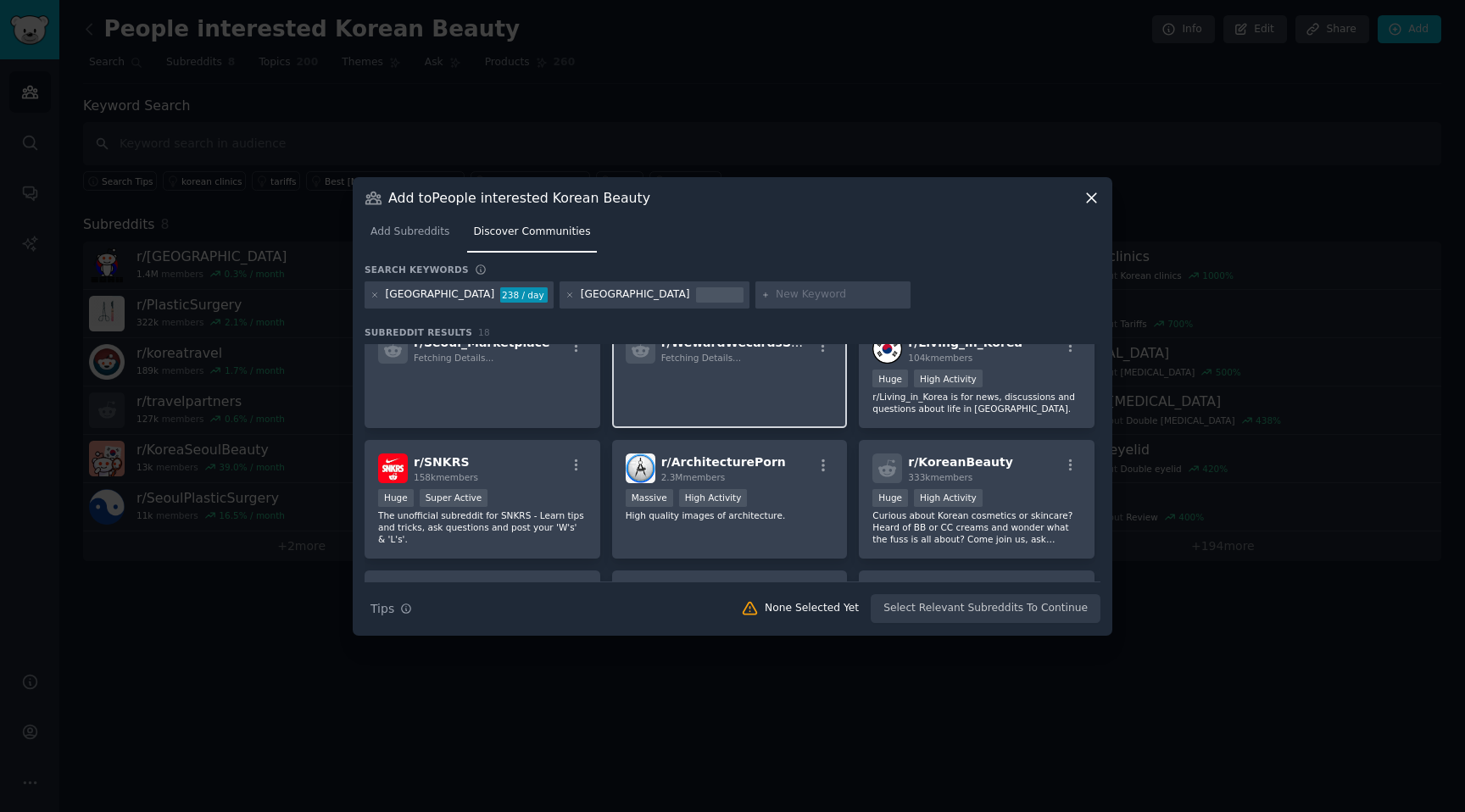
scroll to position [416, 0]
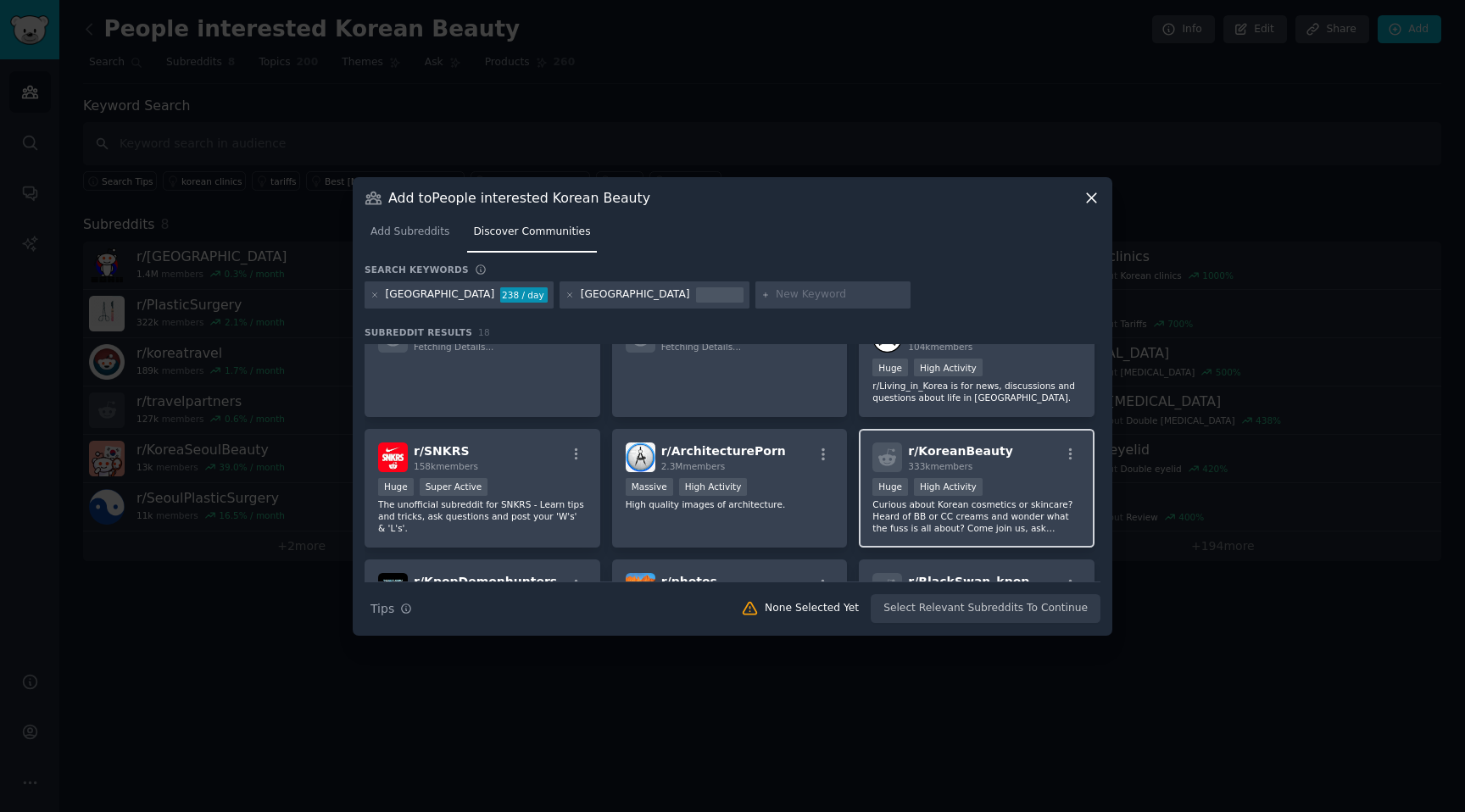
click at [1008, 464] on div "r/ KoreanBeauty 333k members" at bounding box center [976, 457] width 208 height 30
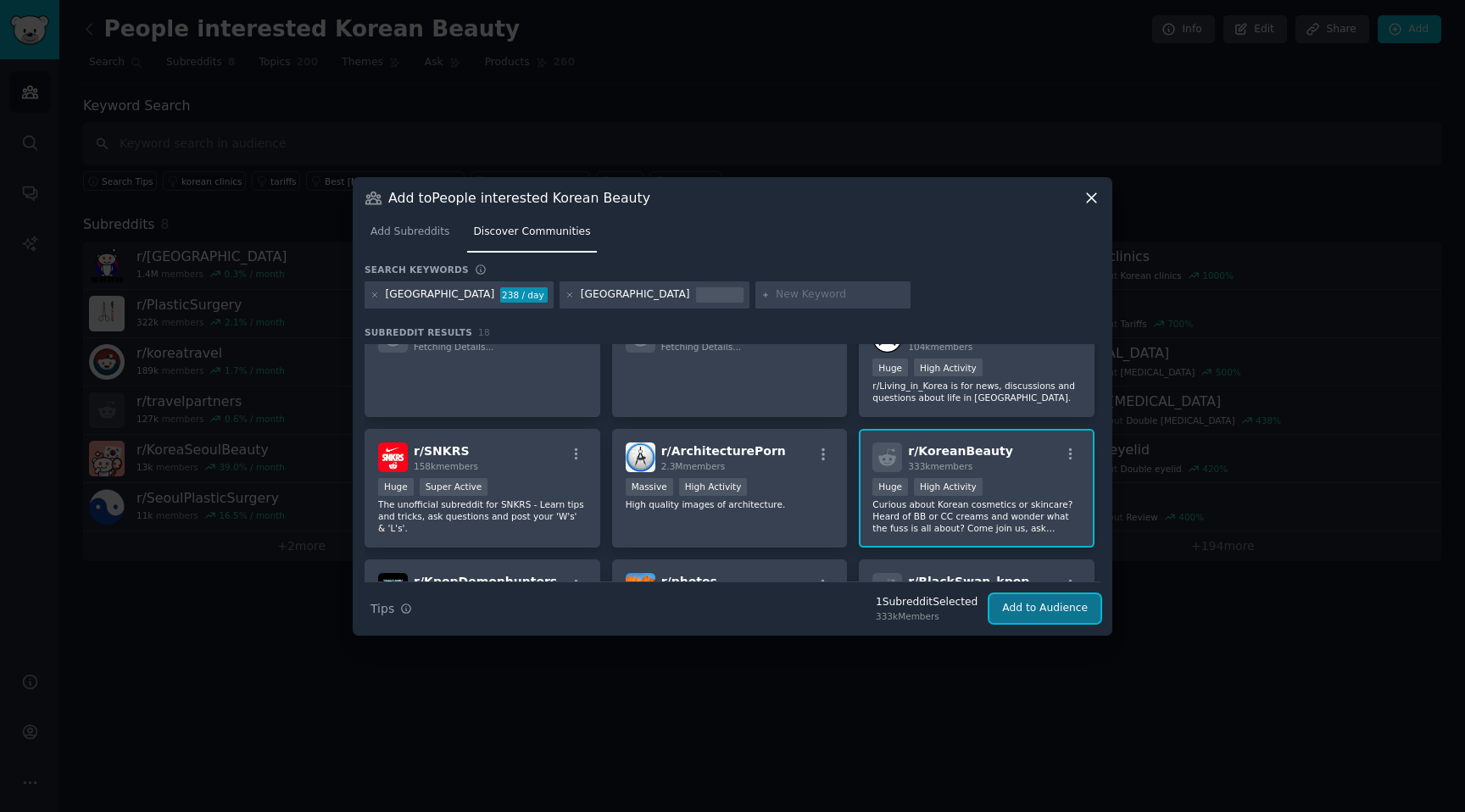
click at [1027, 605] on button "Add to Audience" at bounding box center [1044, 608] width 111 height 29
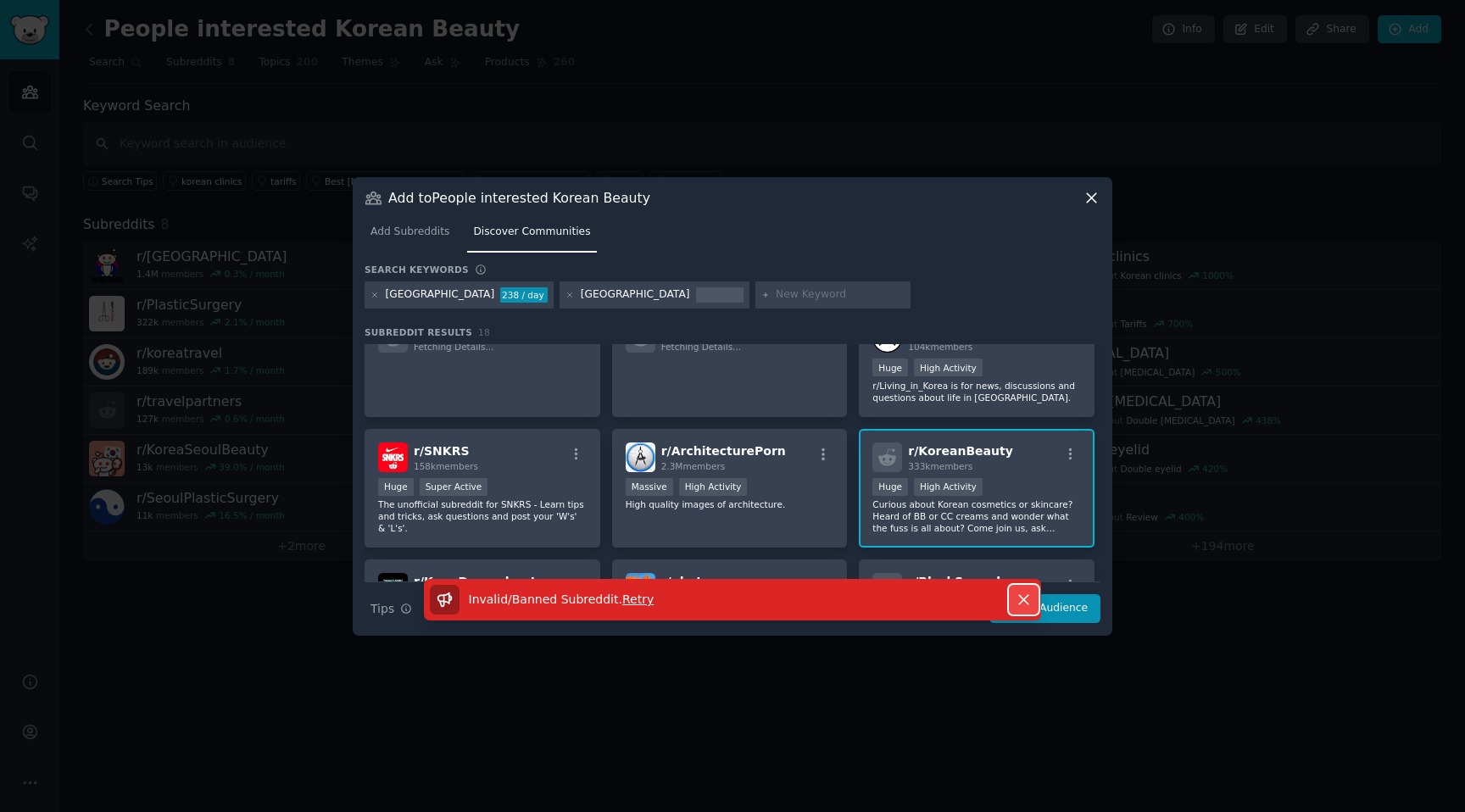
click at [1027, 596] on icon "button" at bounding box center [1023, 599] width 10 height 10
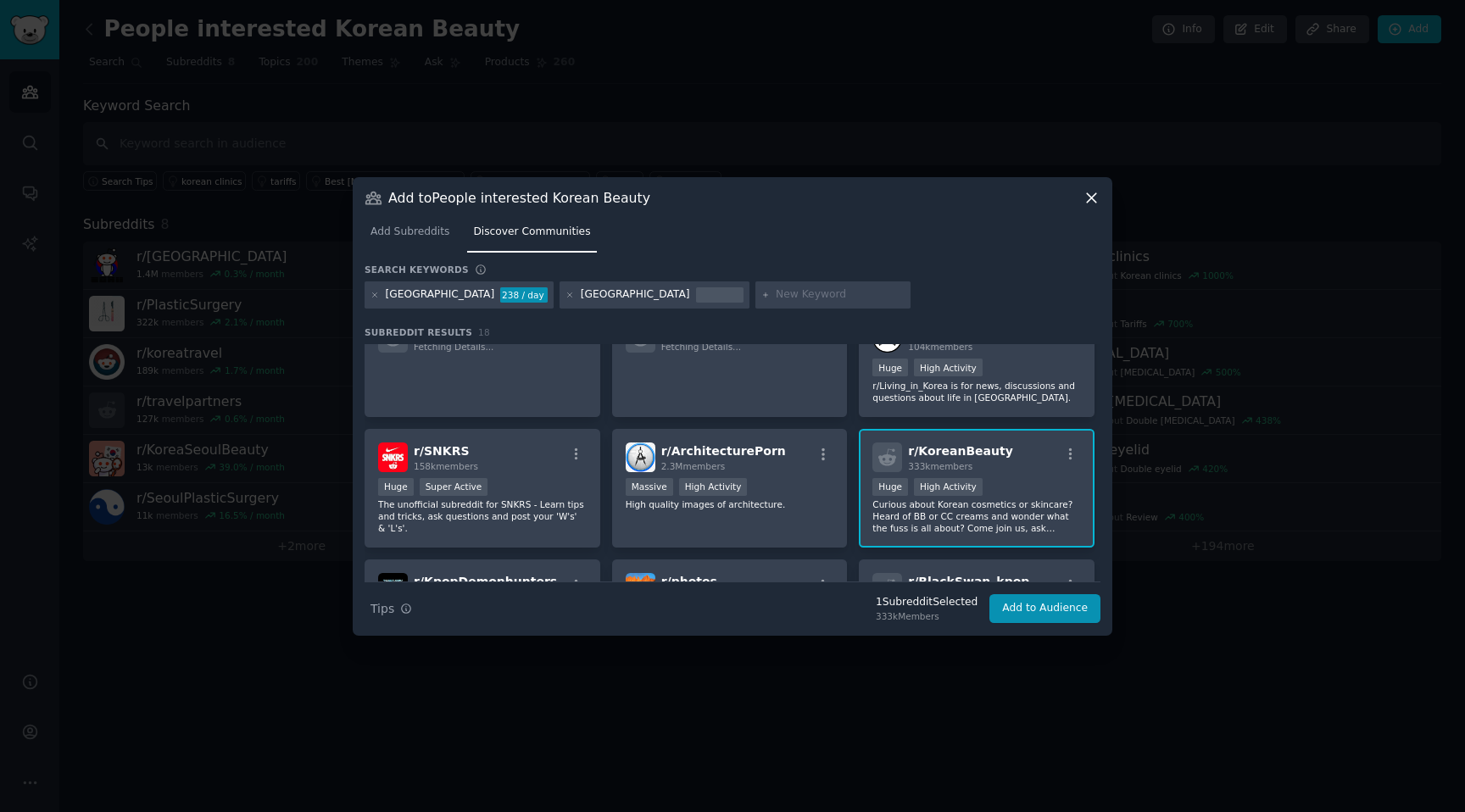
click at [1108, 188] on div "Add to People interested Korean Beauty Add Subreddits Discover Communities Sear…" at bounding box center [733, 406] width 760 height 458
click at [1082, 186] on div "Add to People interested Korean Beauty Add Subreddits Discover Communities Sear…" at bounding box center [733, 406] width 760 height 458
click at [1085, 196] on icon at bounding box center [1091, 198] width 17 height 17
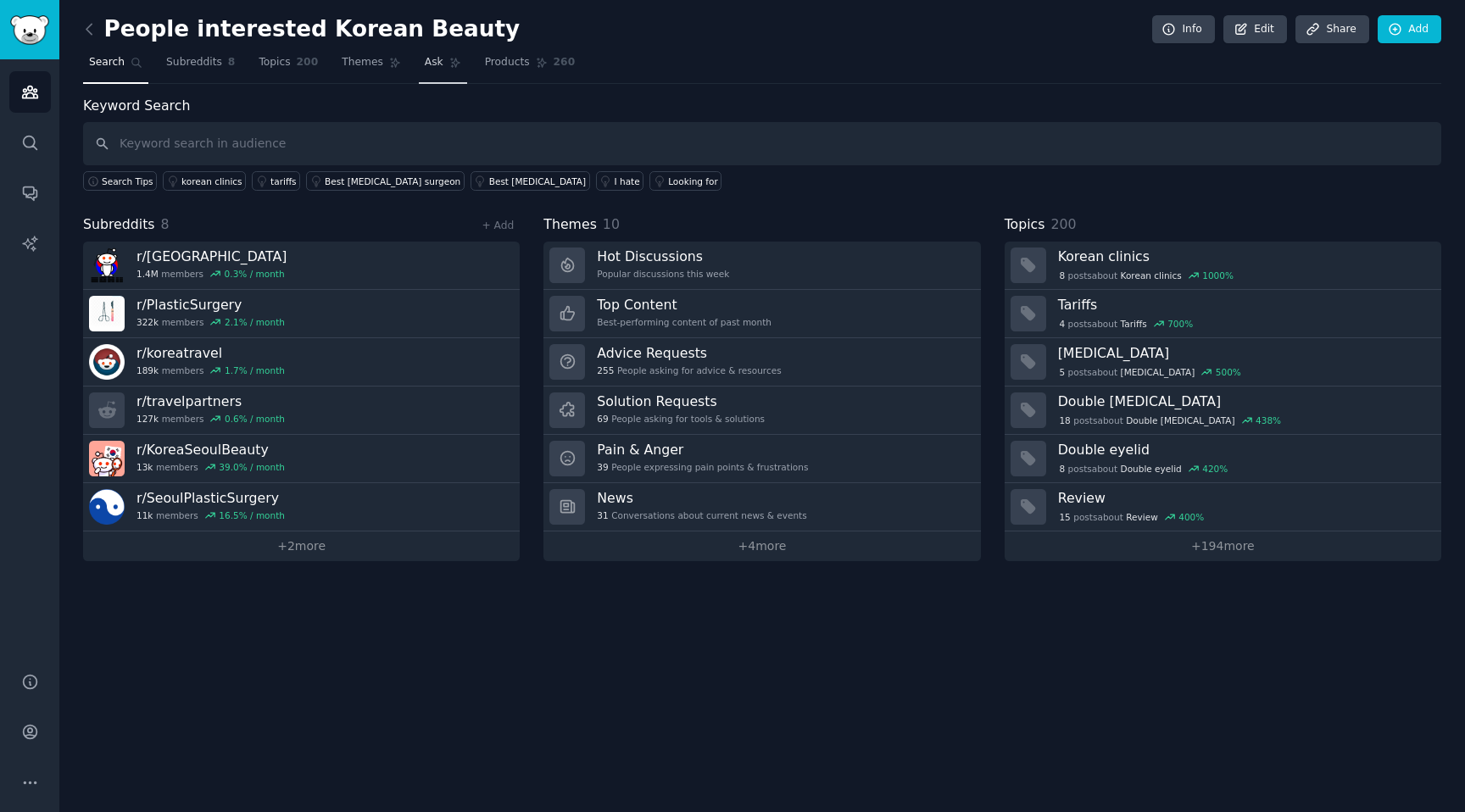
click at [419, 60] on link "Ask" at bounding box center [443, 66] width 48 height 35
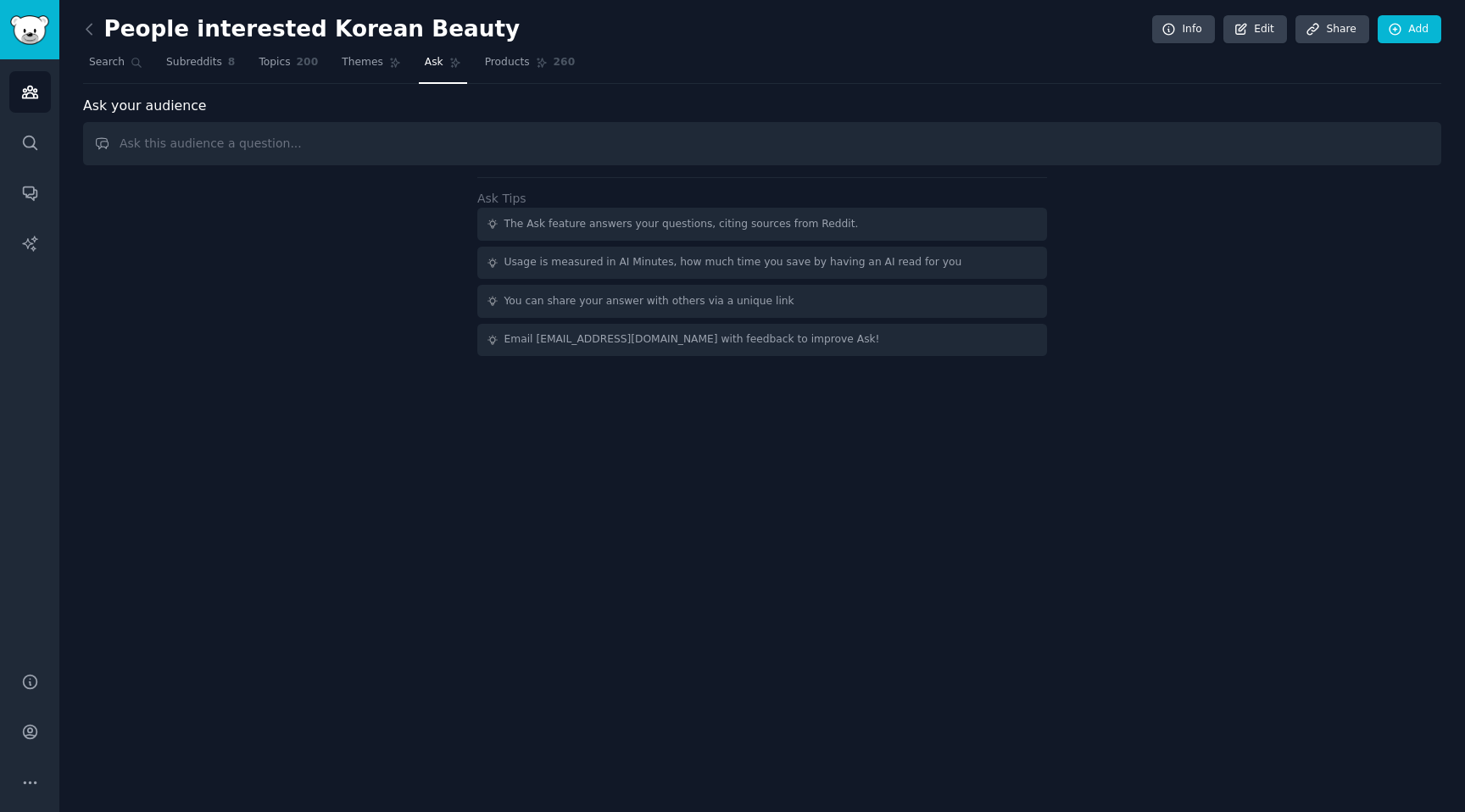
click at [390, 156] on input "text" at bounding box center [762, 144] width 1359 height 44
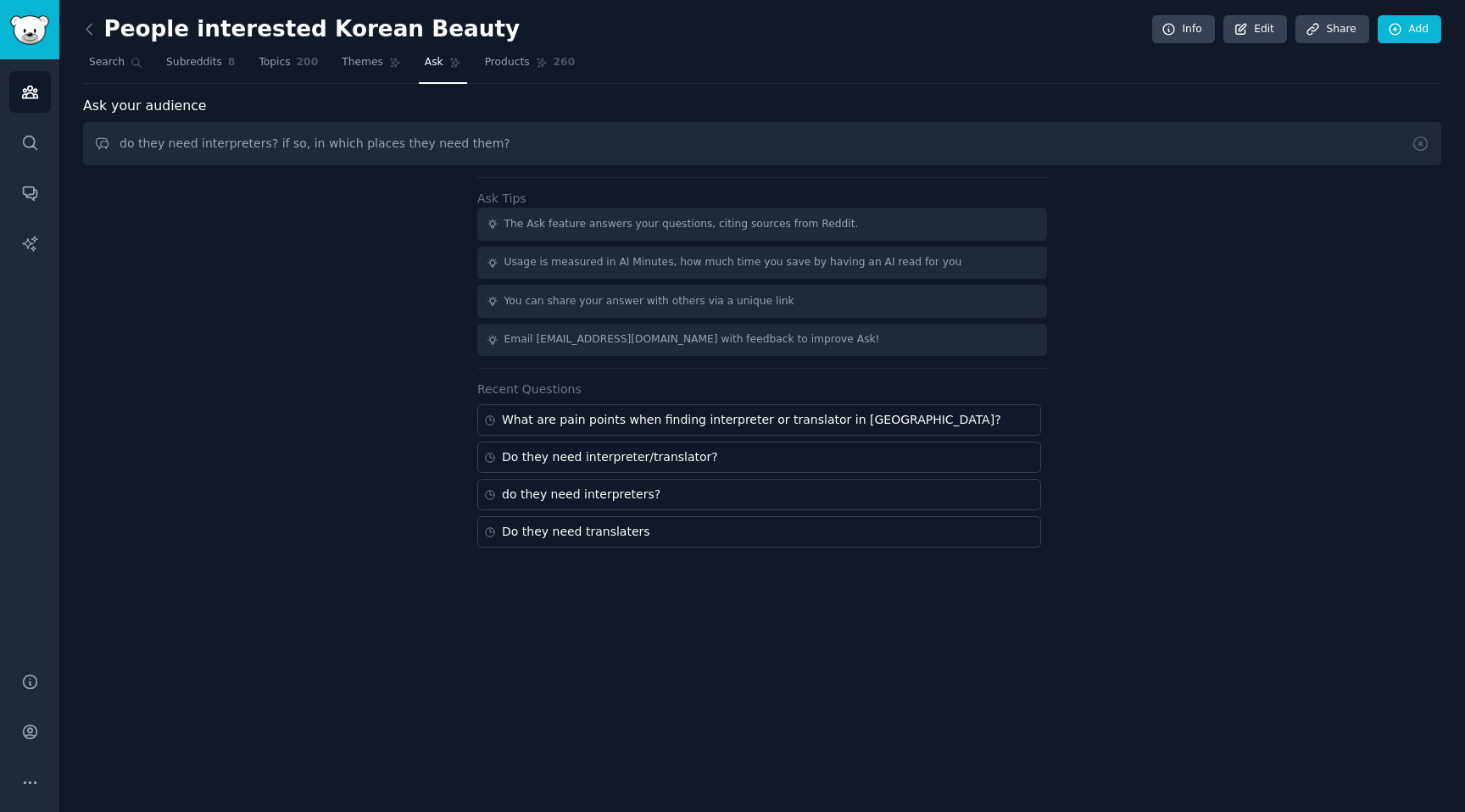
type input "do they need interpreters? if so, in which places they need them?"
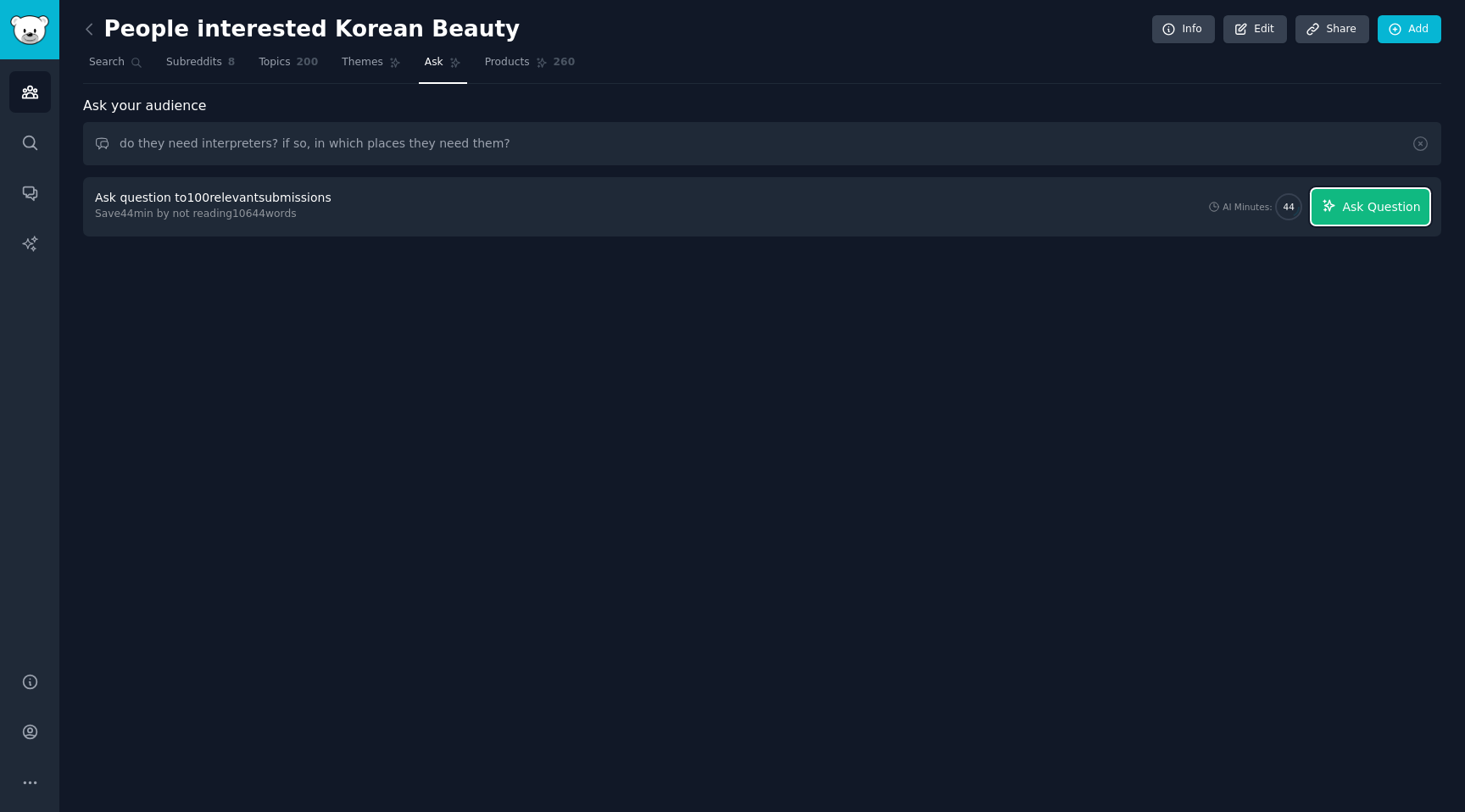
click at [1368, 208] on span "Ask Question" at bounding box center [1381, 207] width 78 height 17
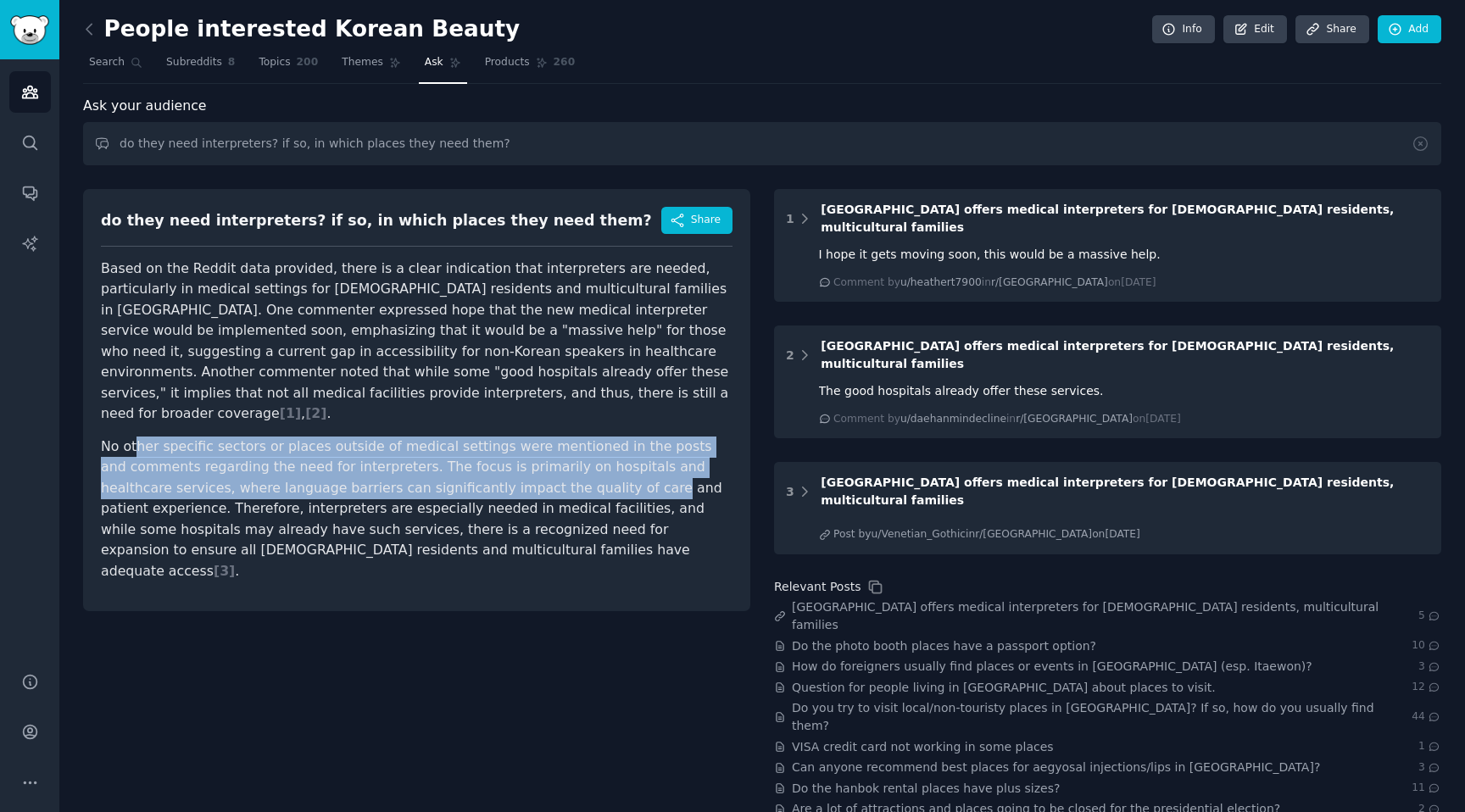
drag, startPoint x: 135, startPoint y: 424, endPoint x: 561, endPoint y: 465, distance: 428.0
click at [561, 465] on p "No other specific sectors or places outside of medical settings were mentioned …" at bounding box center [417, 509] width 632 height 145
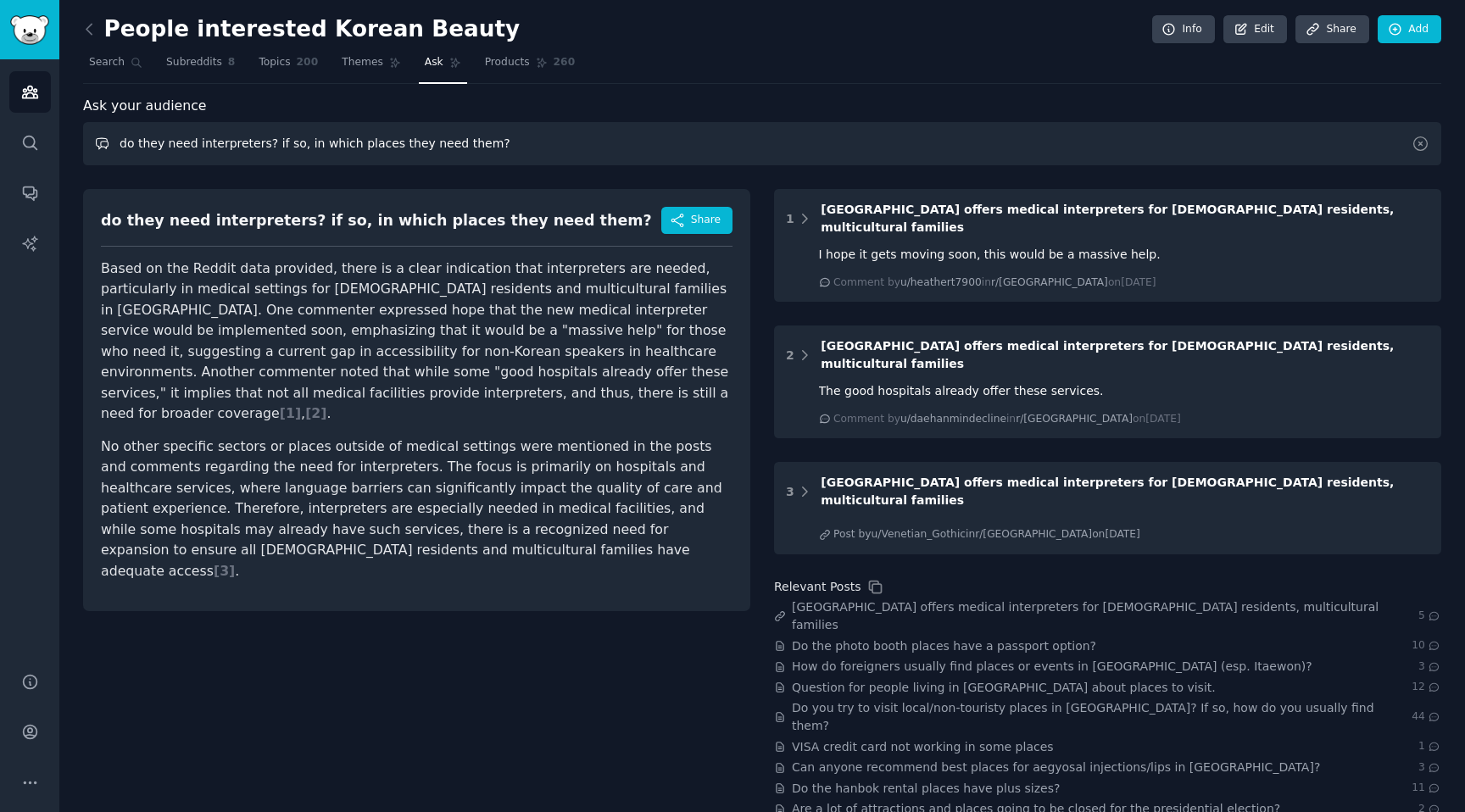
click at [505, 156] on input "do they need interpreters? if so, in which places they need them?" at bounding box center [762, 144] width 1359 height 44
click at [507, 436] on p "No other specific sectors or places outside of medical settings were mentioned …" at bounding box center [417, 509] width 632 height 145
click at [544, 142] on input "do they need interpreters? if so, in which places they need them?" at bounding box center [762, 144] width 1359 height 44
click at [413, 442] on p "No other specific sectors or places outside of medical settings were mentioned …" at bounding box center [417, 509] width 632 height 145
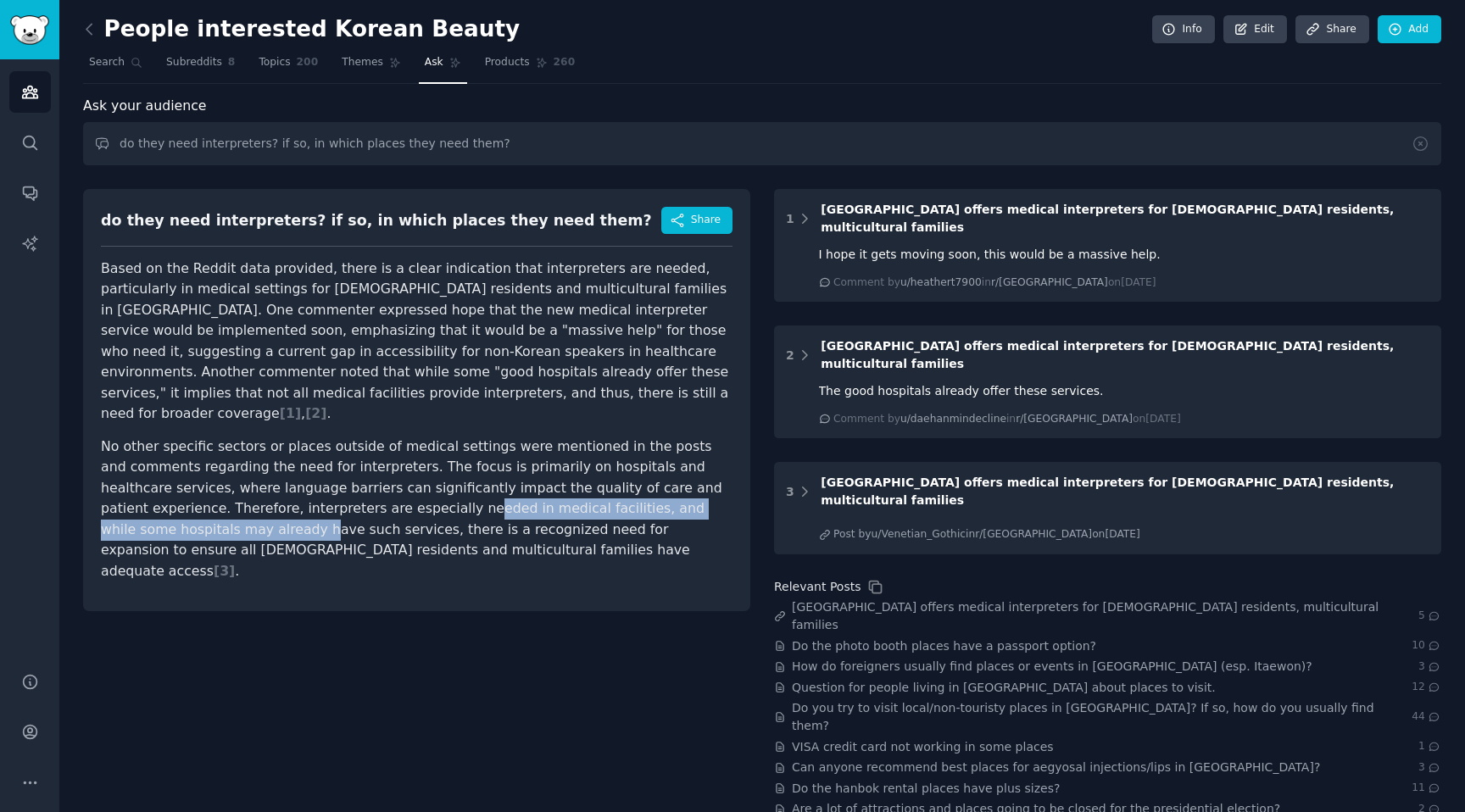
drag, startPoint x: 109, startPoint y: 498, endPoint x: 338, endPoint y: 488, distance: 229.2
click at [338, 488] on p "No other specific sectors or places outside of medical settings were mentioned …" at bounding box center [417, 509] width 632 height 145
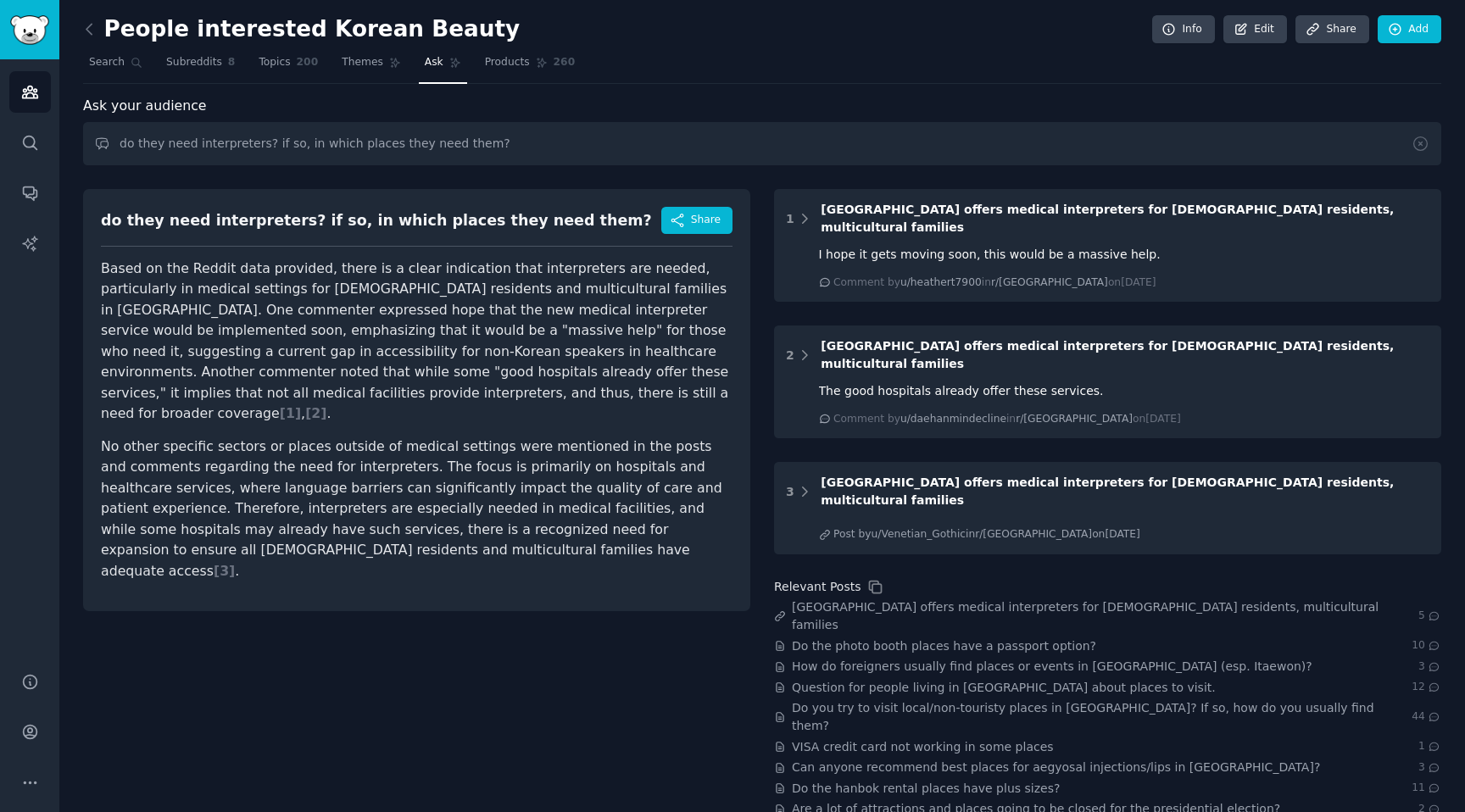
click at [338, 488] on p "No other specific sectors or places outside of medical settings were mentioned …" at bounding box center [417, 509] width 632 height 145
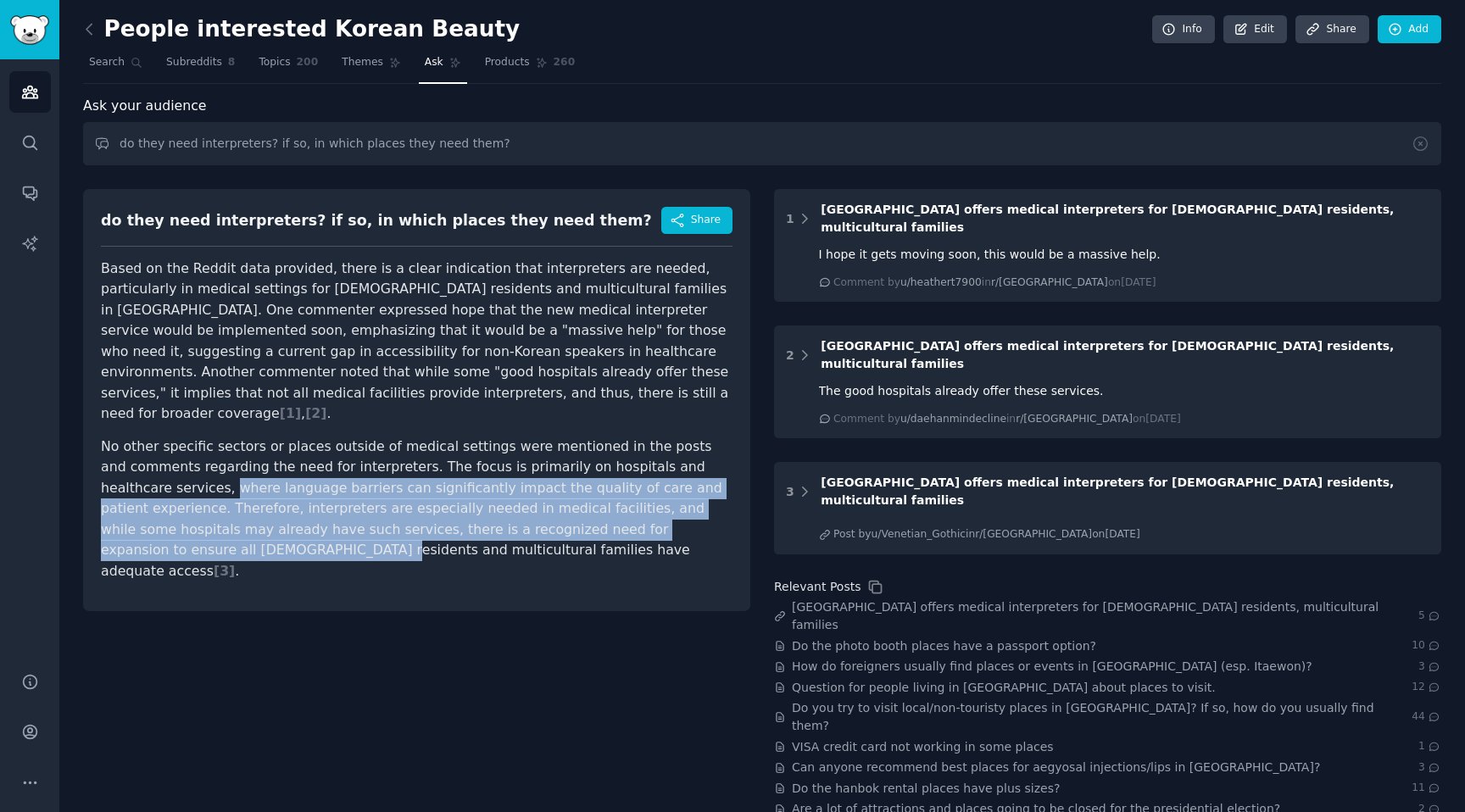
drag, startPoint x: 162, startPoint y: 477, endPoint x: 669, endPoint y: 505, distance: 507.8
click at [669, 505] on p "No other specific sectors or places outside of medical settings were mentioned …" at bounding box center [417, 509] width 632 height 145
